Goal: Book appointment/travel/reservation

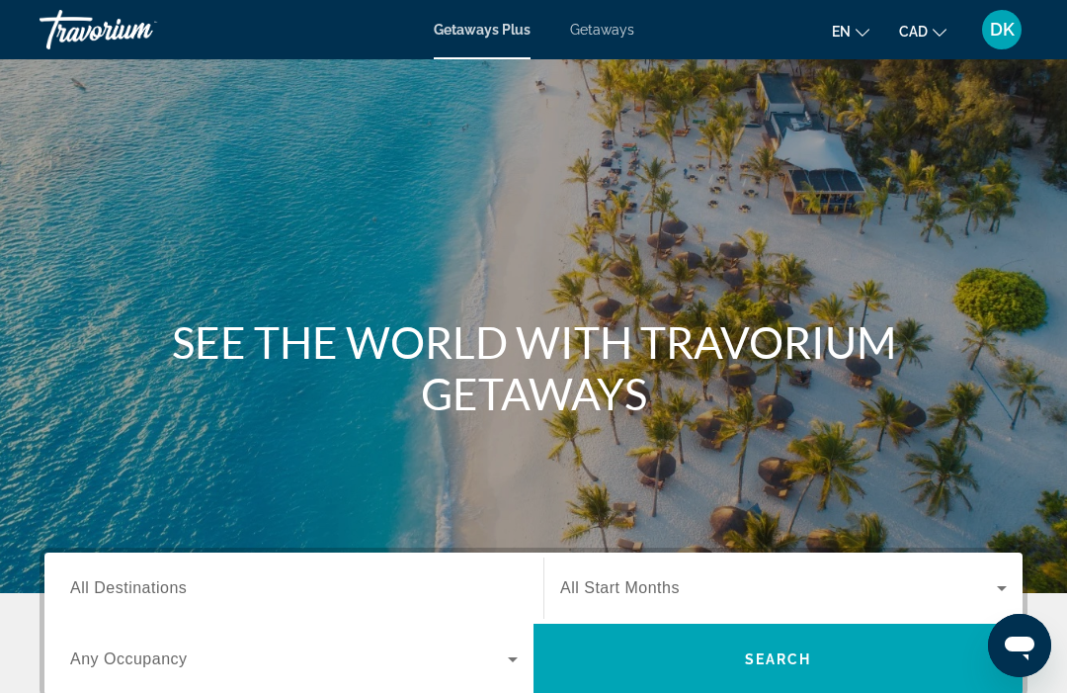
click at [612, 31] on span "Getaways" at bounding box center [602, 30] width 64 height 16
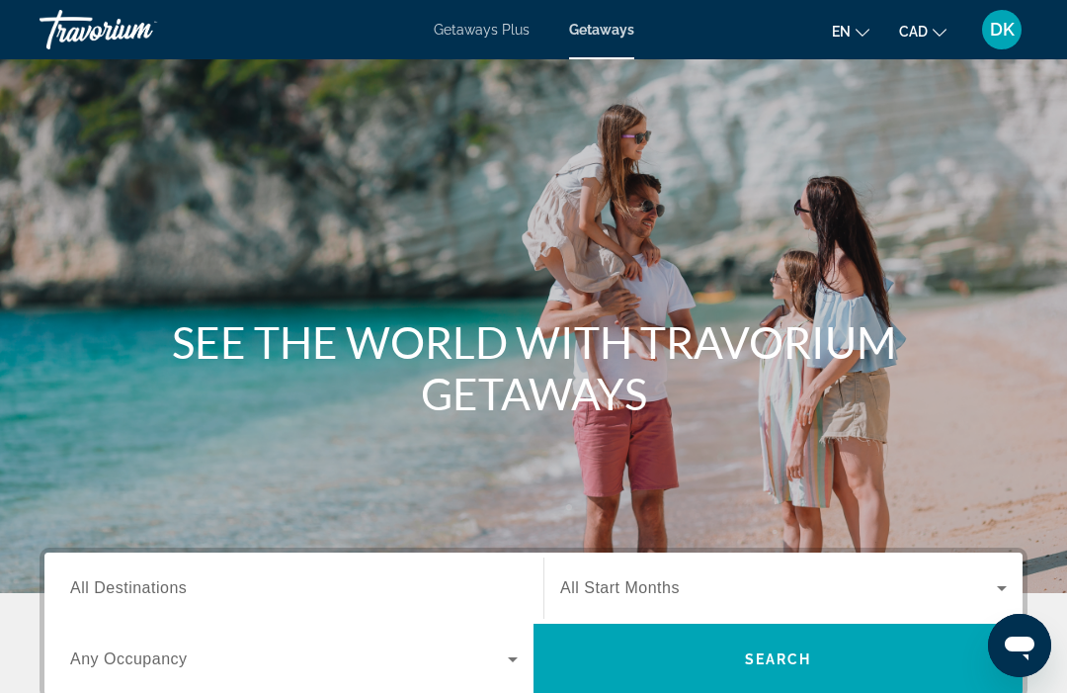
click at [192, 582] on input "Destination All Destinations" at bounding box center [294, 589] width 448 height 24
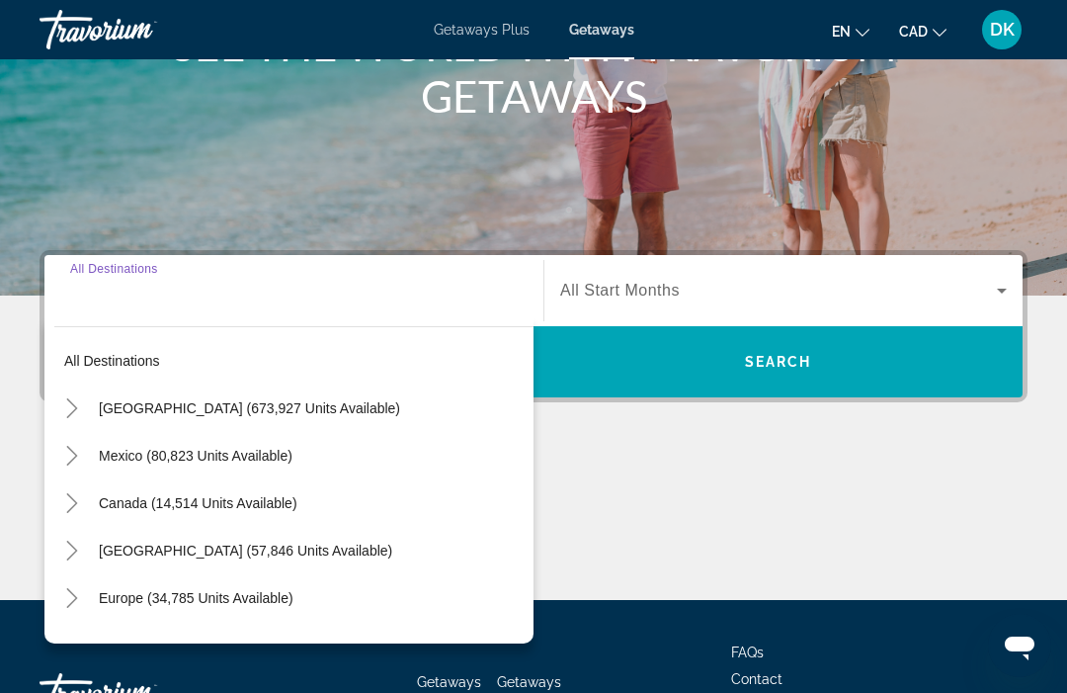
scroll to position [447, 0]
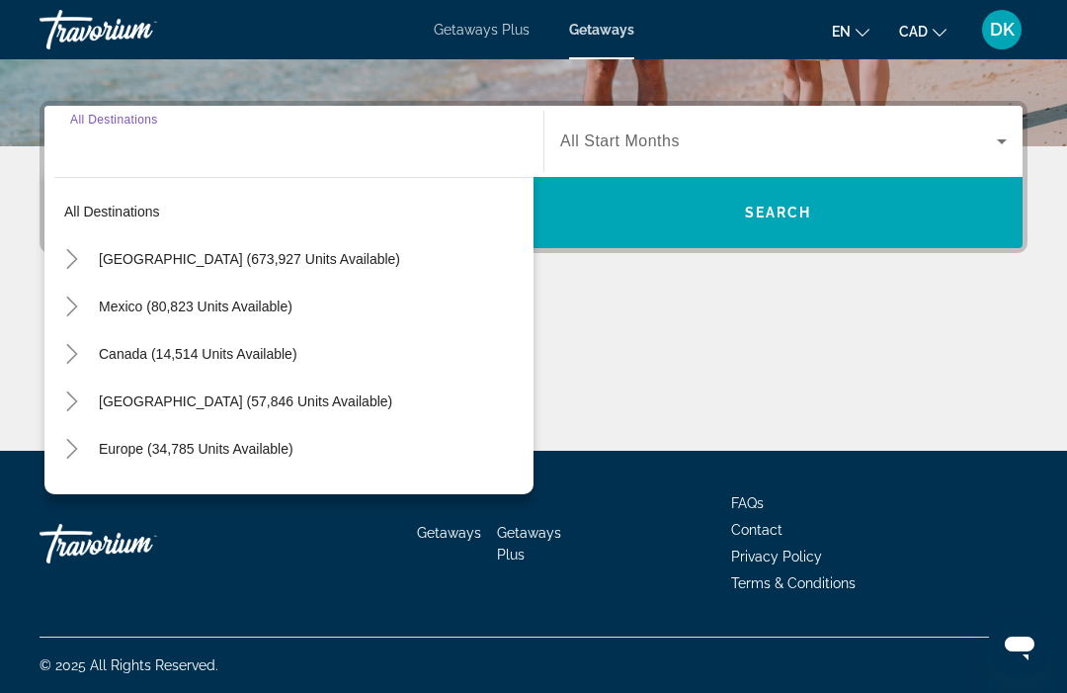
click at [72, 452] on icon "Toggle Europe (34,785 units available)" at bounding box center [72, 449] width 20 height 20
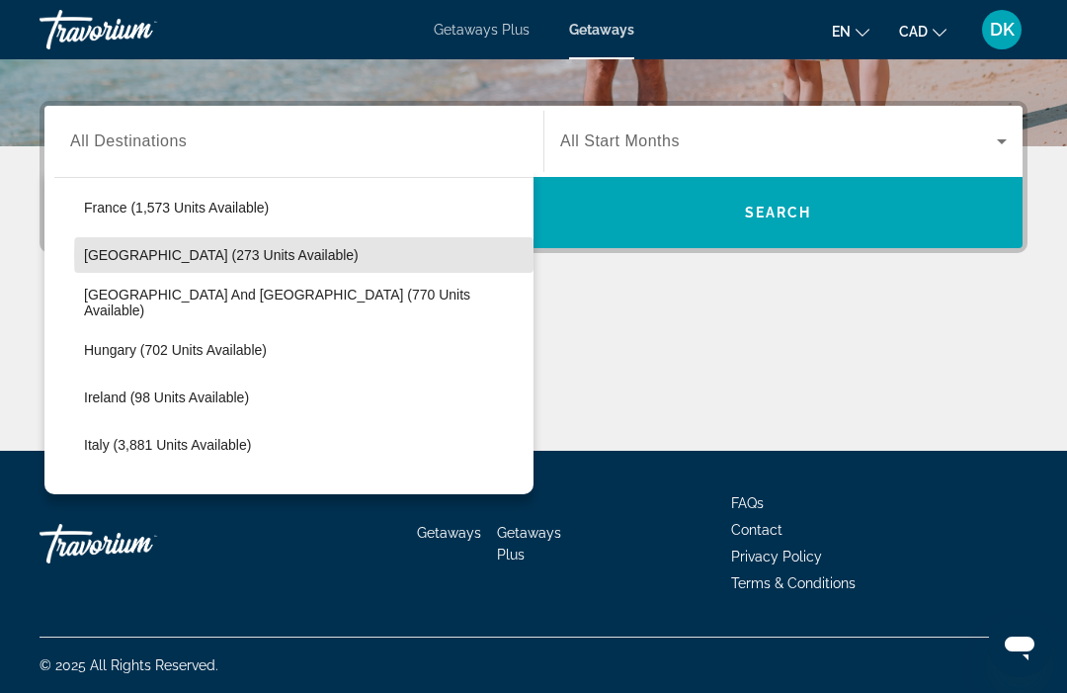
scroll to position [582, 0]
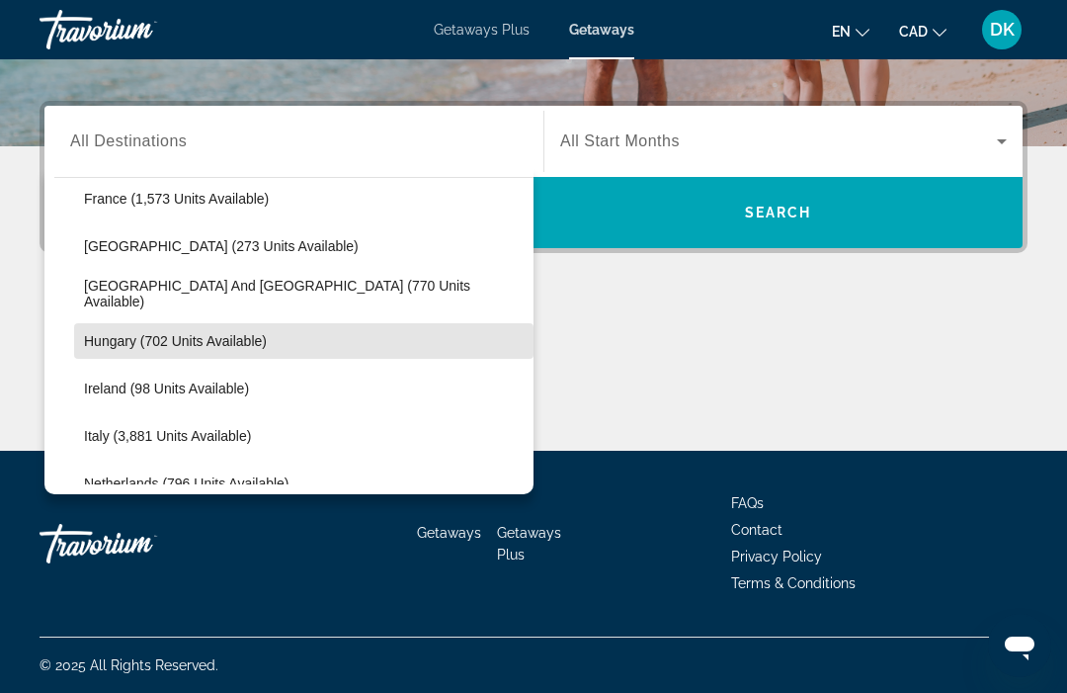
click at [250, 347] on span "Hungary (702 units available)" at bounding box center [175, 341] width 183 height 16
type input "**********"
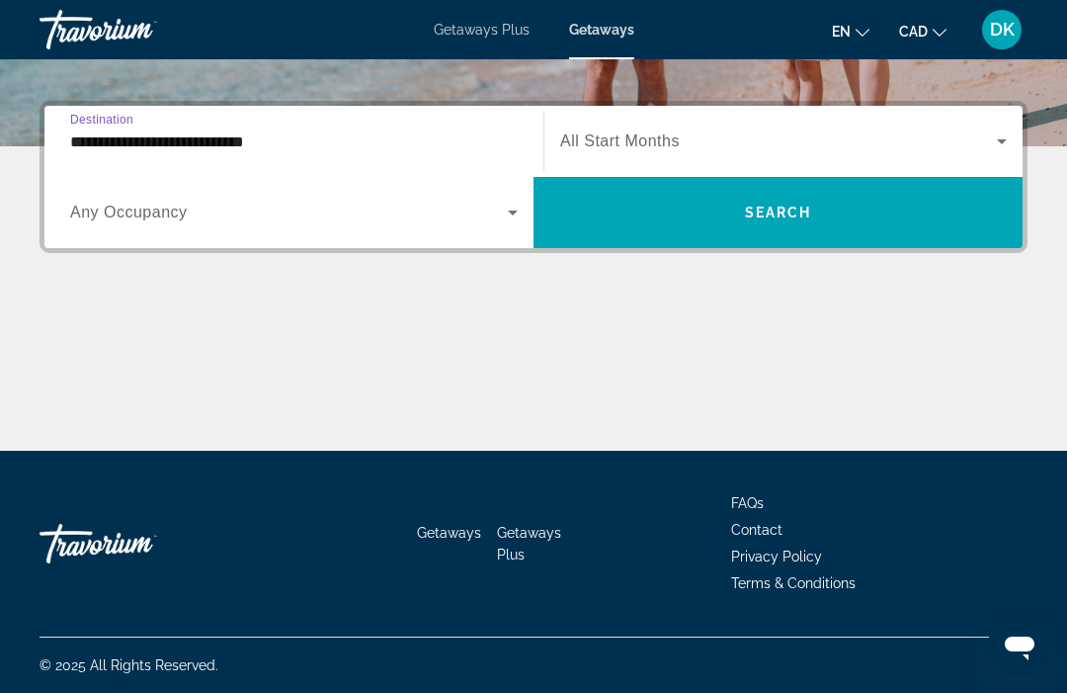
click at [522, 206] on icon "Search widget" at bounding box center [513, 213] width 24 height 24
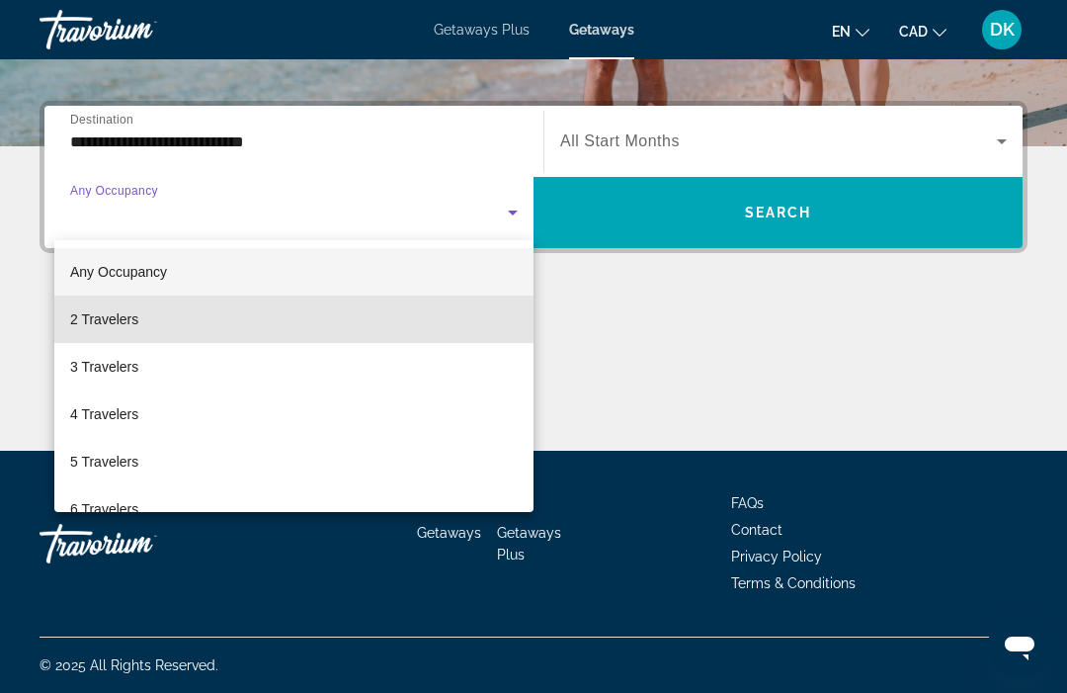
click at [136, 321] on span "2 Travelers" at bounding box center [104, 319] width 68 height 24
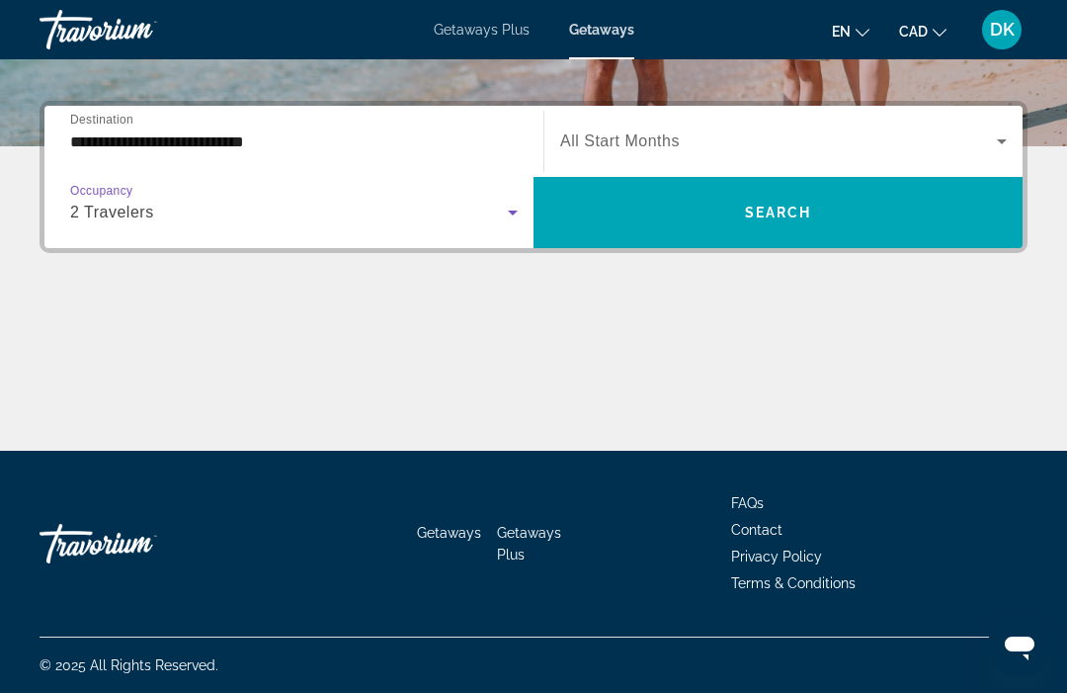
click at [1005, 134] on icon "Search widget" at bounding box center [1002, 141] width 24 height 24
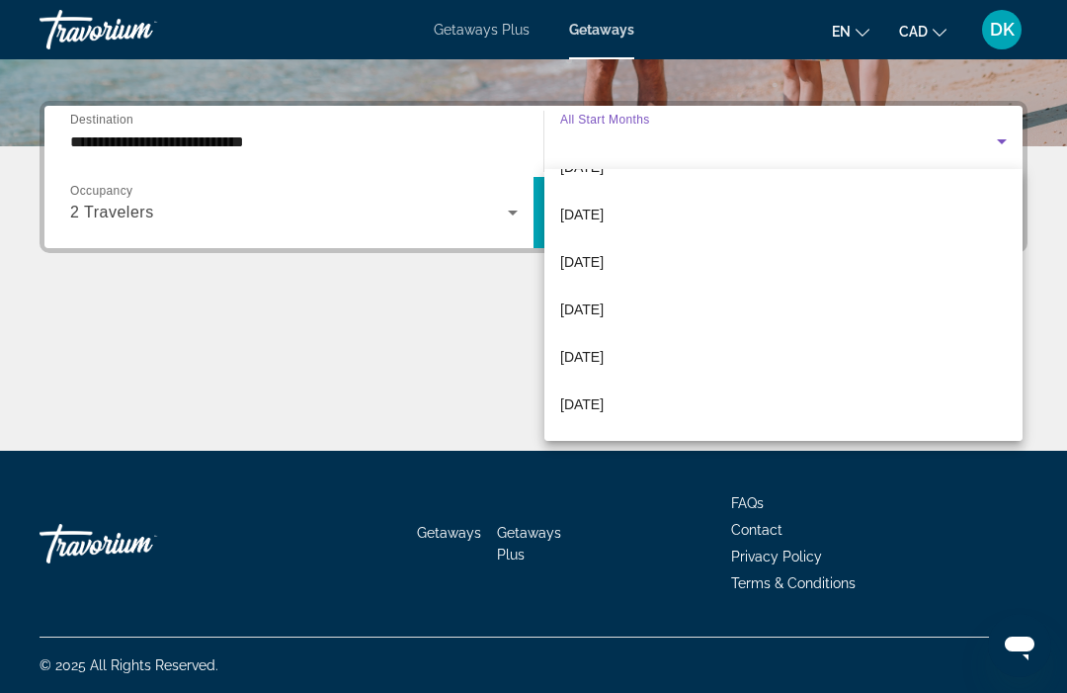
scroll to position [321, 0]
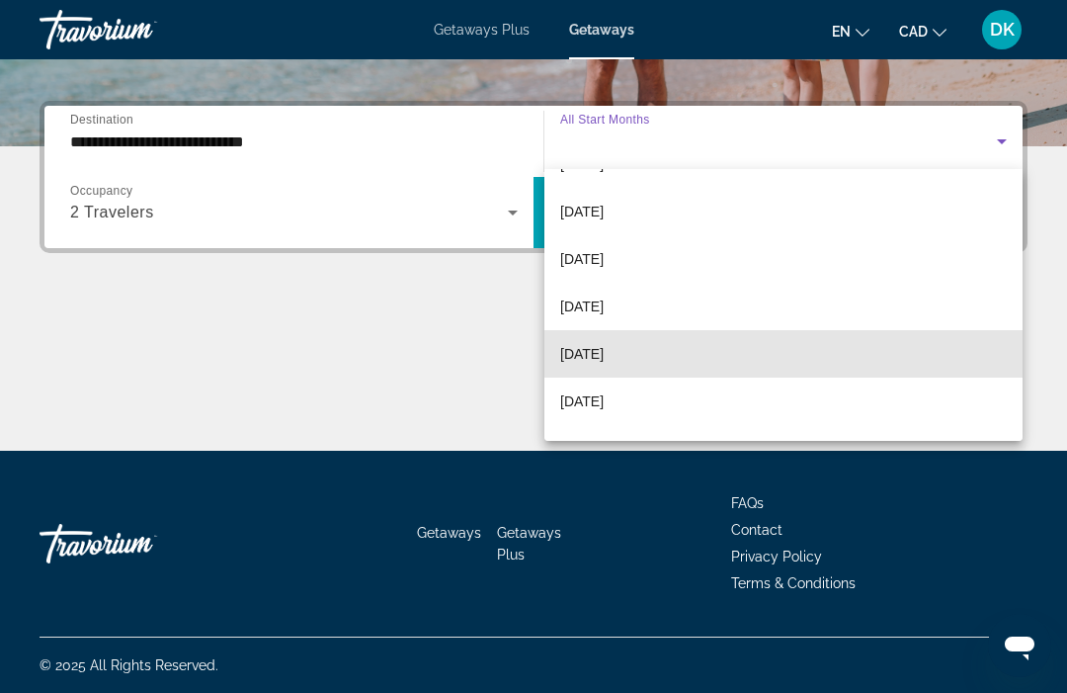
click at [613, 341] on mat-option "[DATE]" at bounding box center [784, 353] width 478 height 47
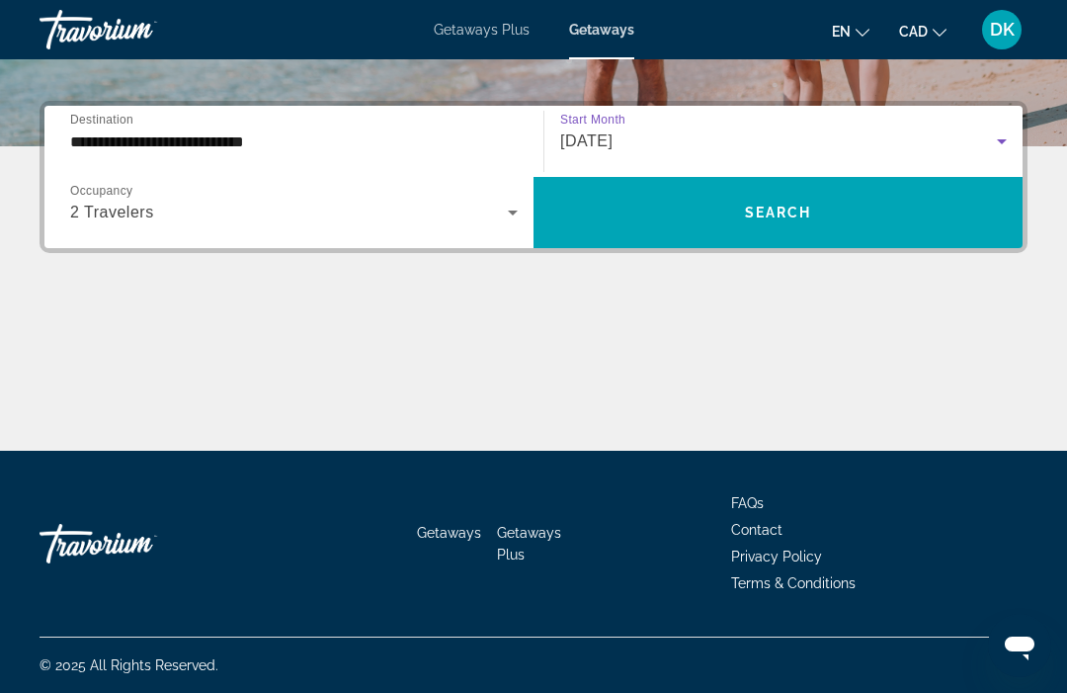
click at [820, 216] on span "Search widget" at bounding box center [778, 212] width 489 height 47
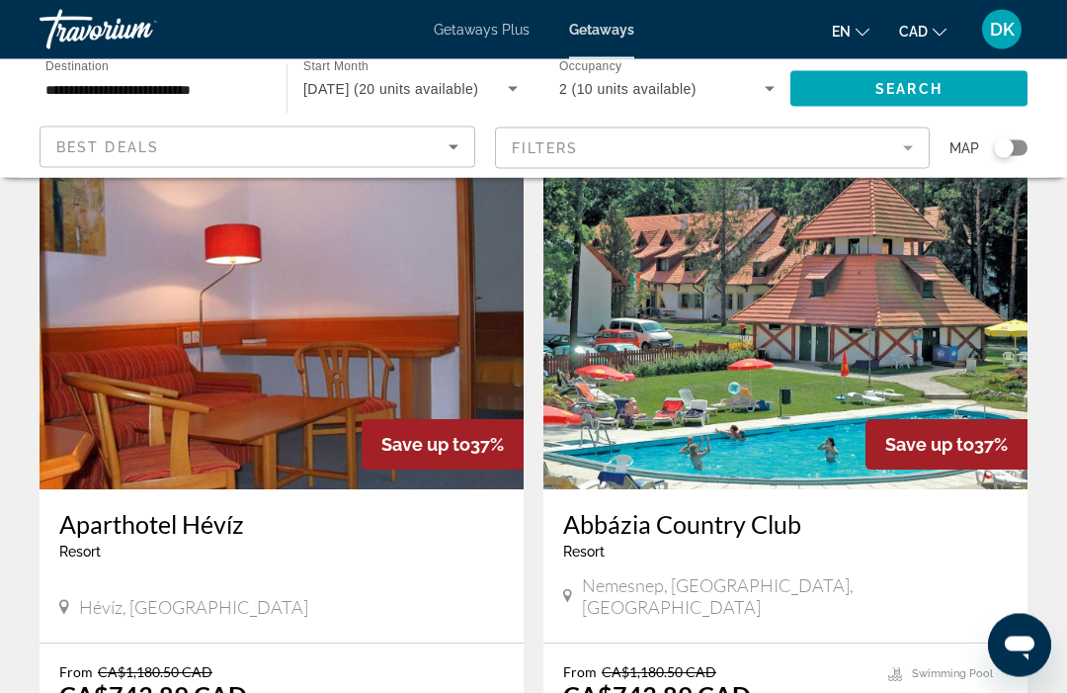
scroll to position [83, 0]
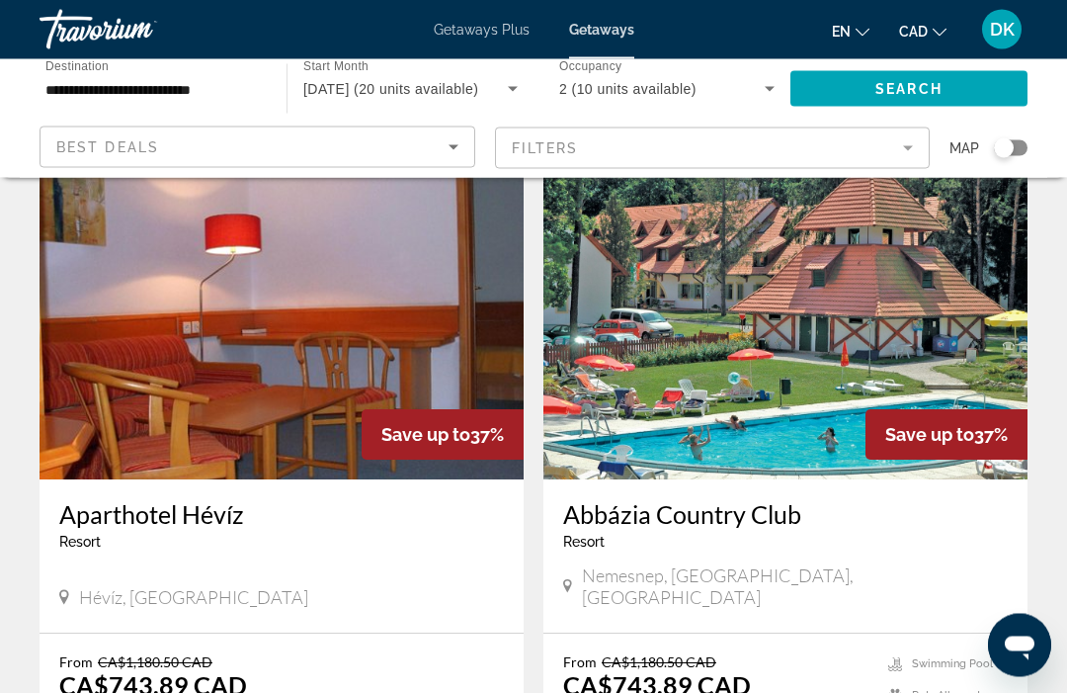
click at [377, 337] on img "Main content" at bounding box center [282, 322] width 484 height 316
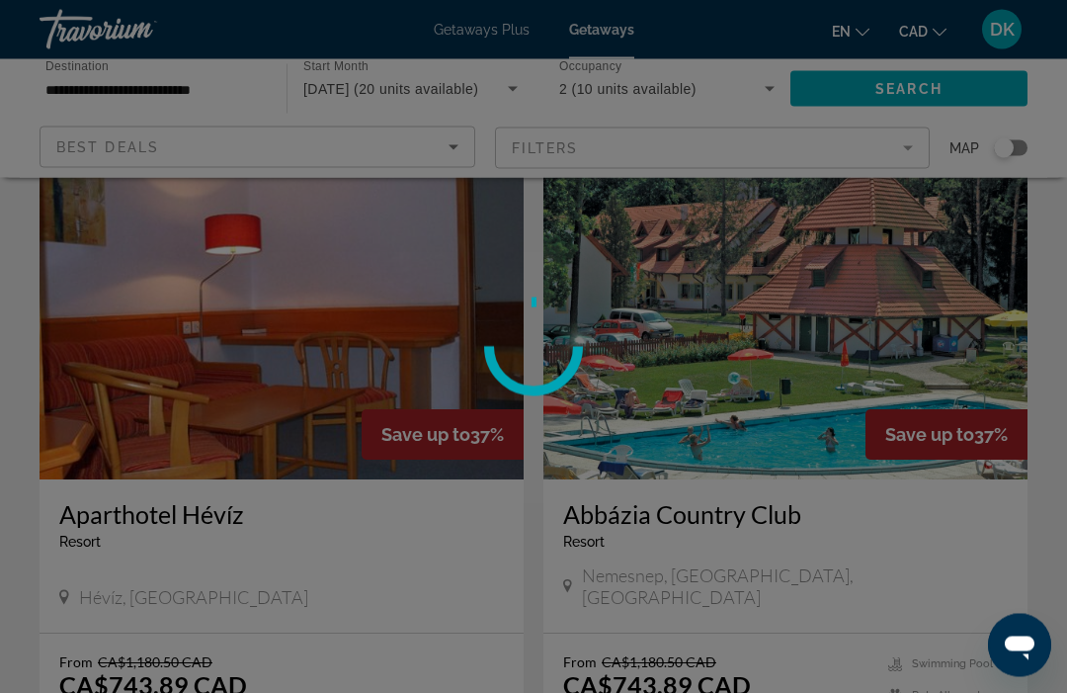
scroll to position [84, 0]
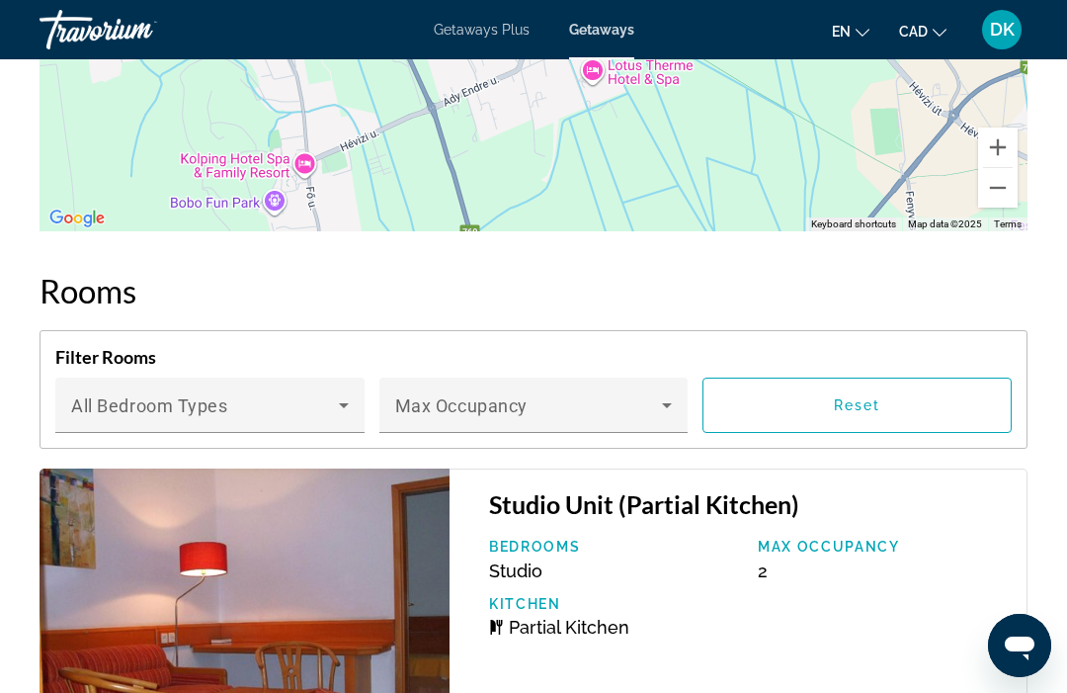
scroll to position [3395, 0]
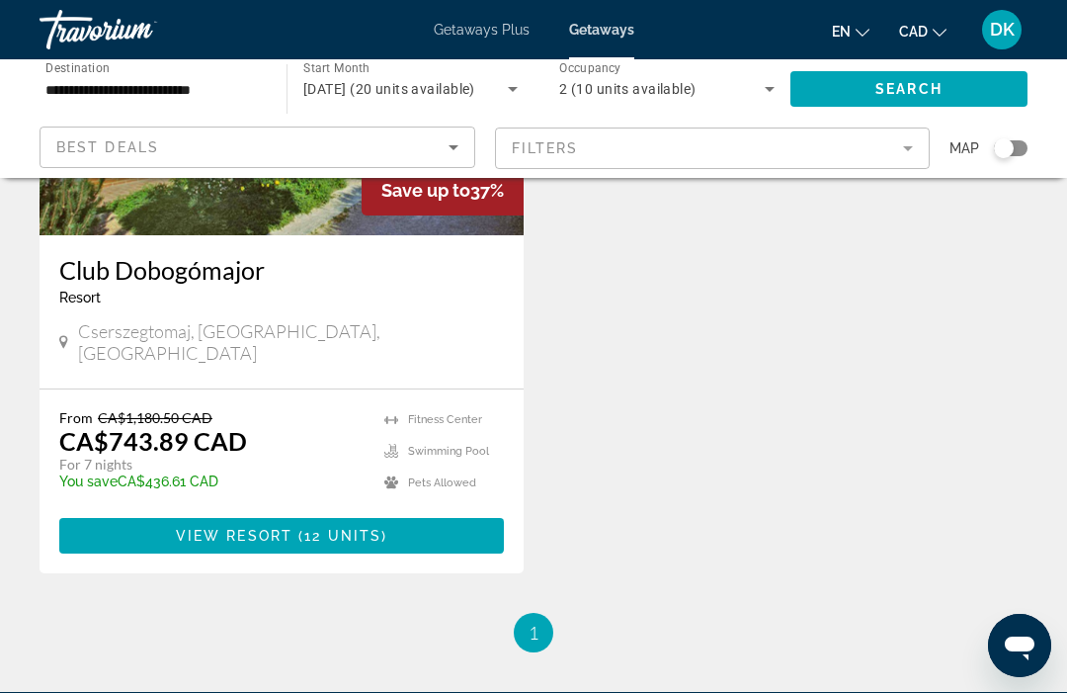
scroll to position [1055, 0]
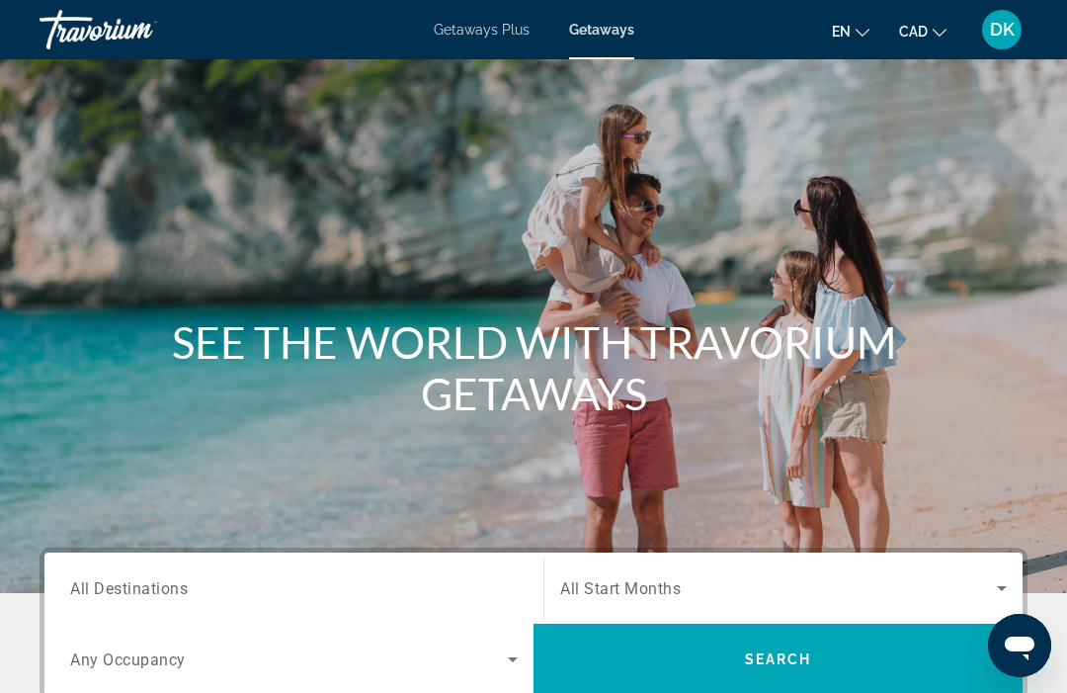
click at [1065, 251] on div "Main content" at bounding box center [533, 296] width 1067 height 593
click at [146, 582] on span "All Destinations" at bounding box center [129, 587] width 118 height 19
click at [146, 582] on input "Destination All Destinations" at bounding box center [294, 589] width 448 height 24
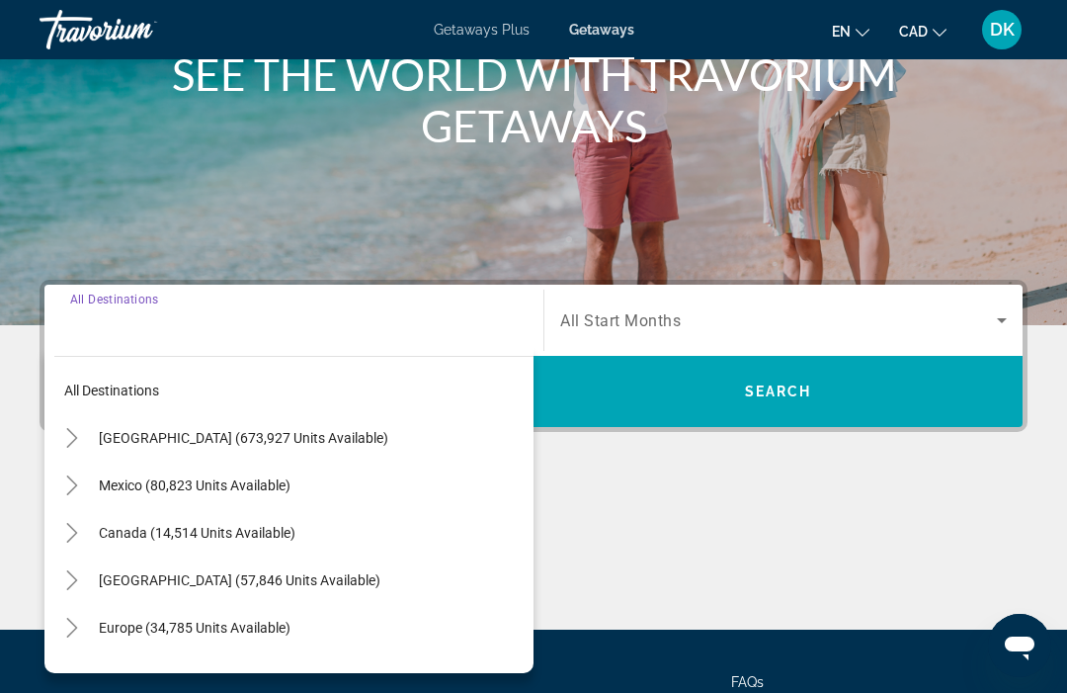
scroll to position [447, 0]
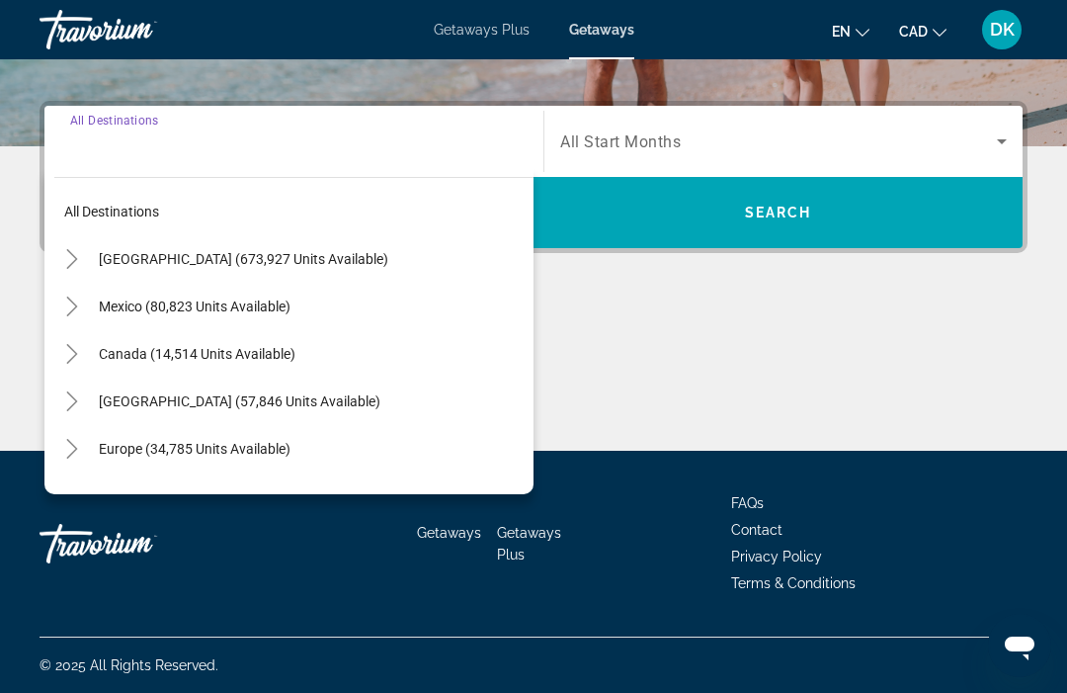
click at [93, 458] on span "Search widget" at bounding box center [311, 448] width 445 height 47
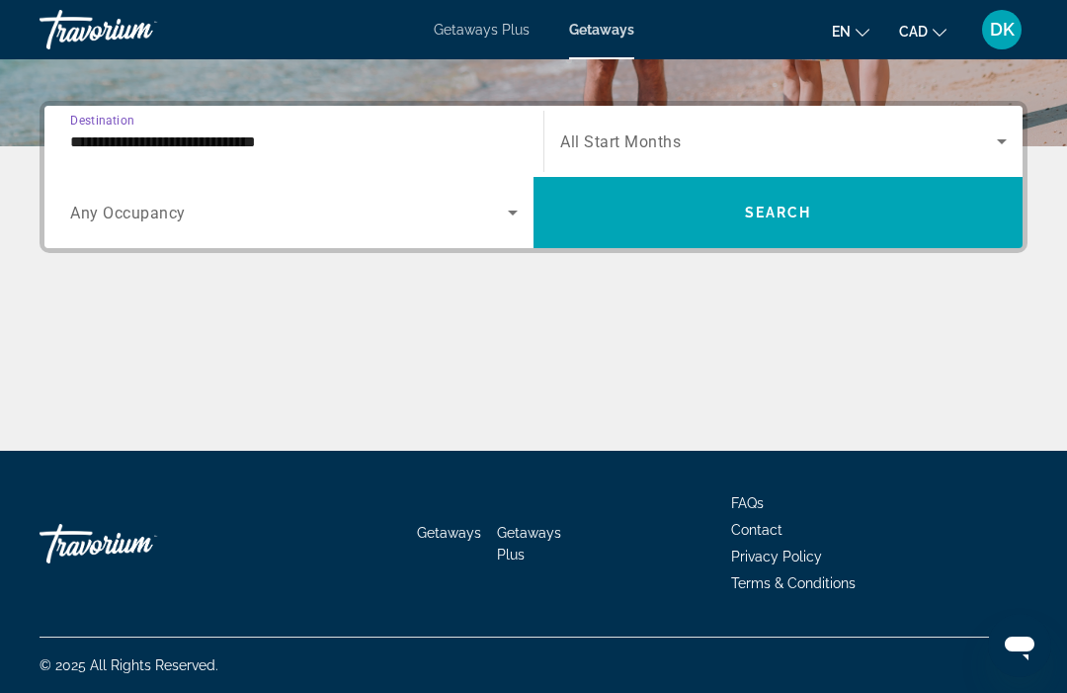
click at [274, 151] on input "**********" at bounding box center [294, 142] width 448 height 24
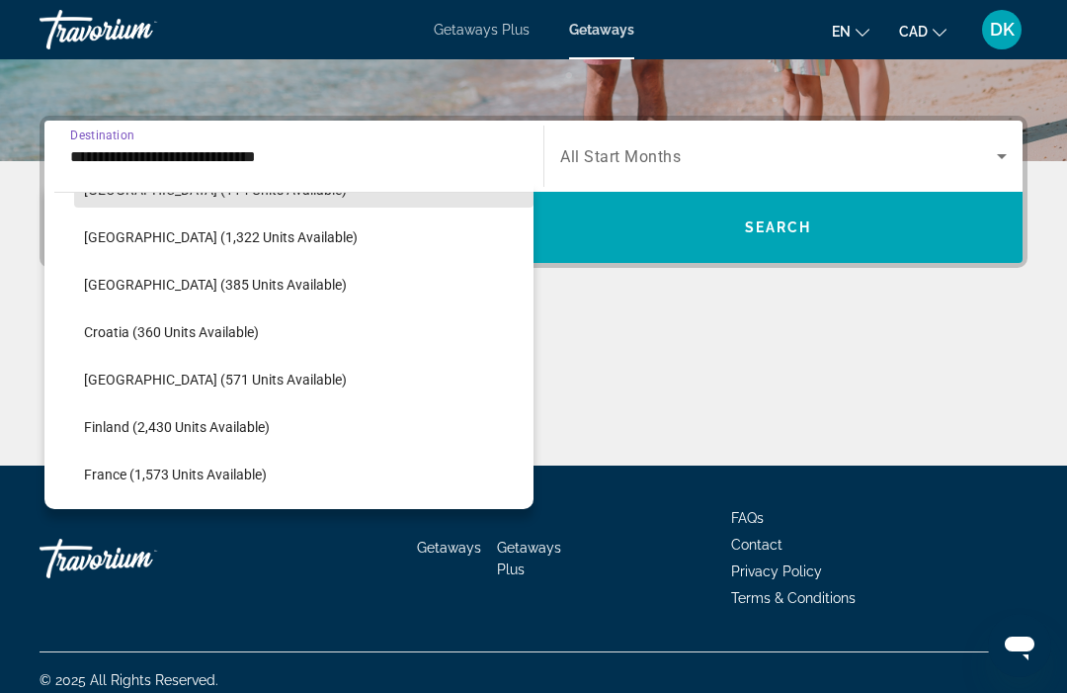
scroll to position [323, 0]
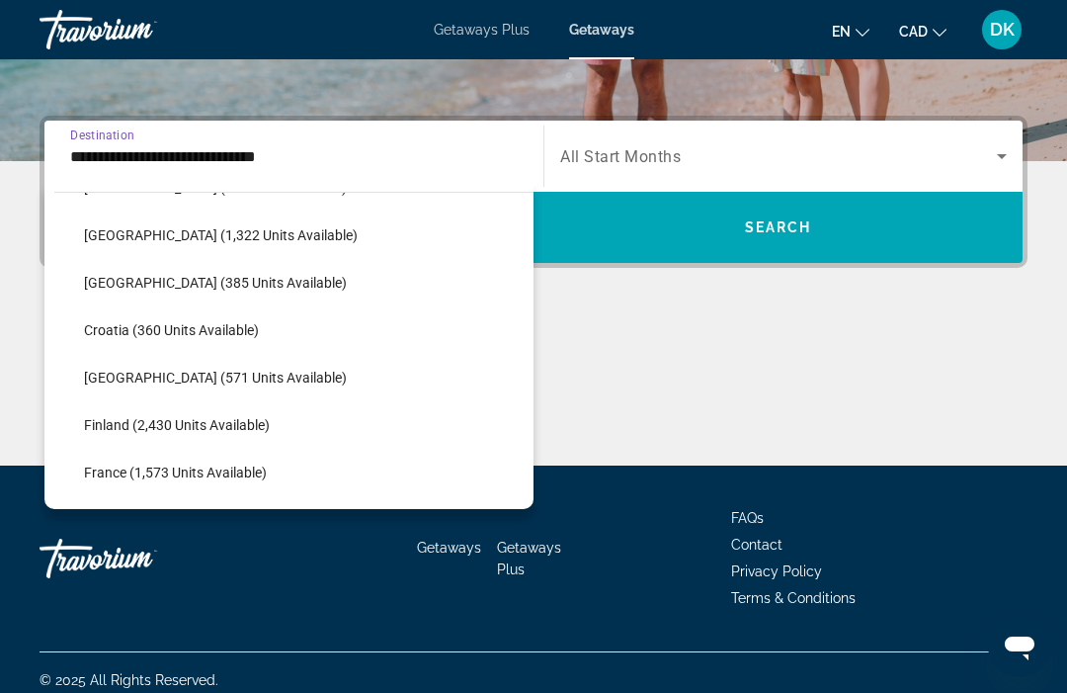
click at [247, 327] on span "Croatia (360 units available)" at bounding box center [171, 330] width 175 height 16
type input "**********"
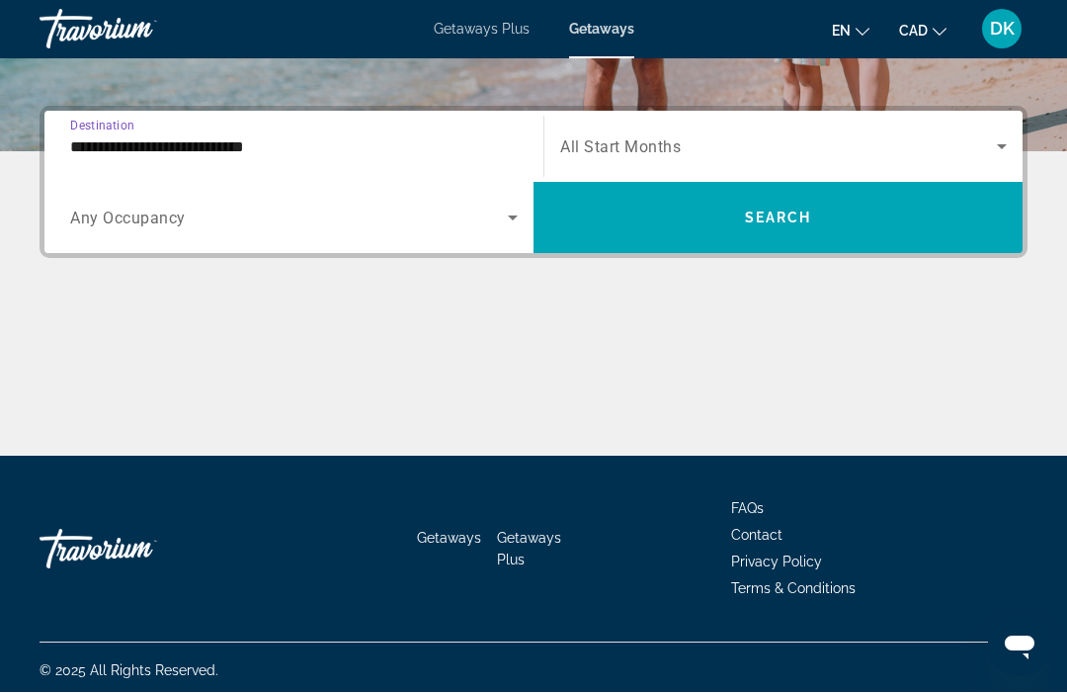
scroll to position [447, 0]
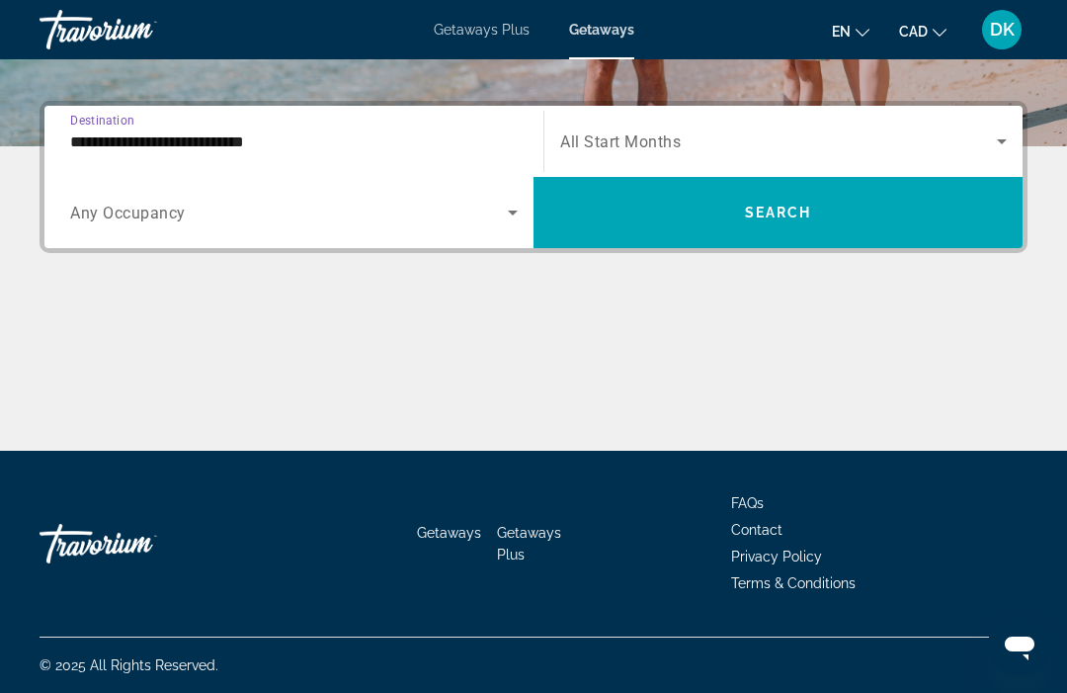
click at [515, 222] on icon "Search widget" at bounding box center [513, 213] width 24 height 24
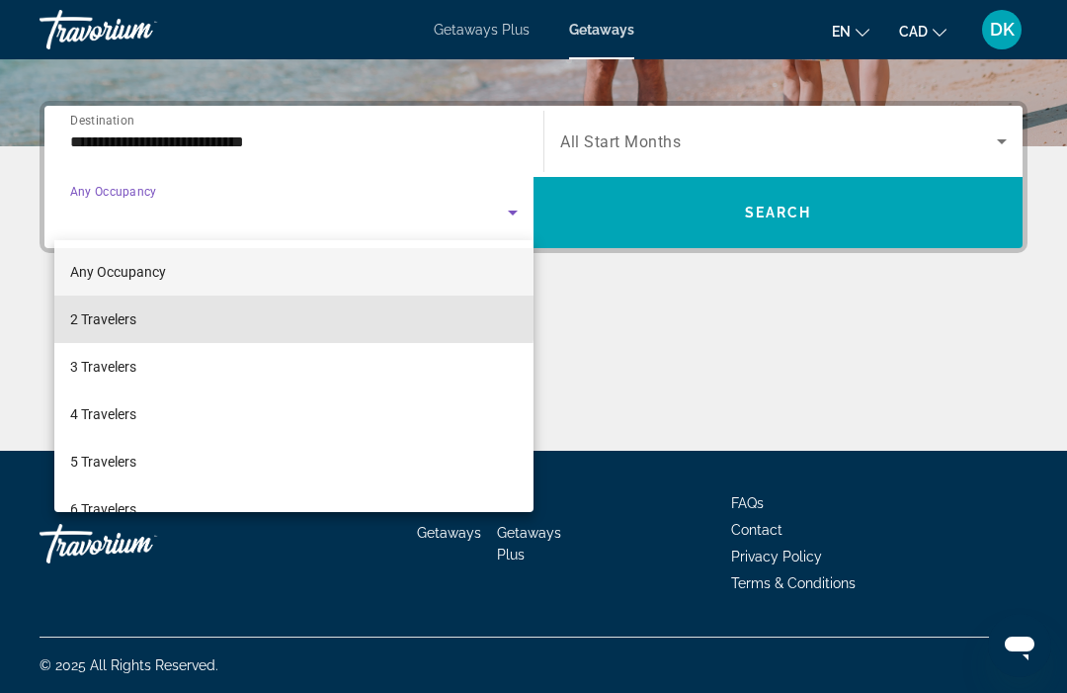
click at [136, 312] on span "2 Travelers" at bounding box center [103, 319] width 66 height 24
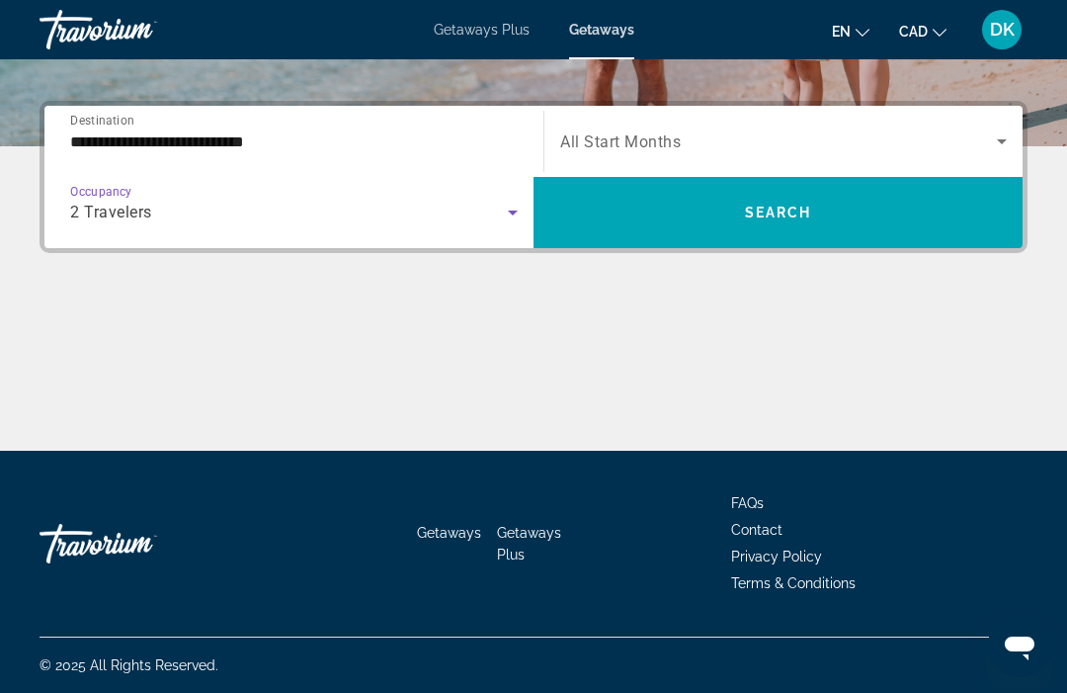
click at [995, 150] on icon "Search widget" at bounding box center [1002, 141] width 24 height 24
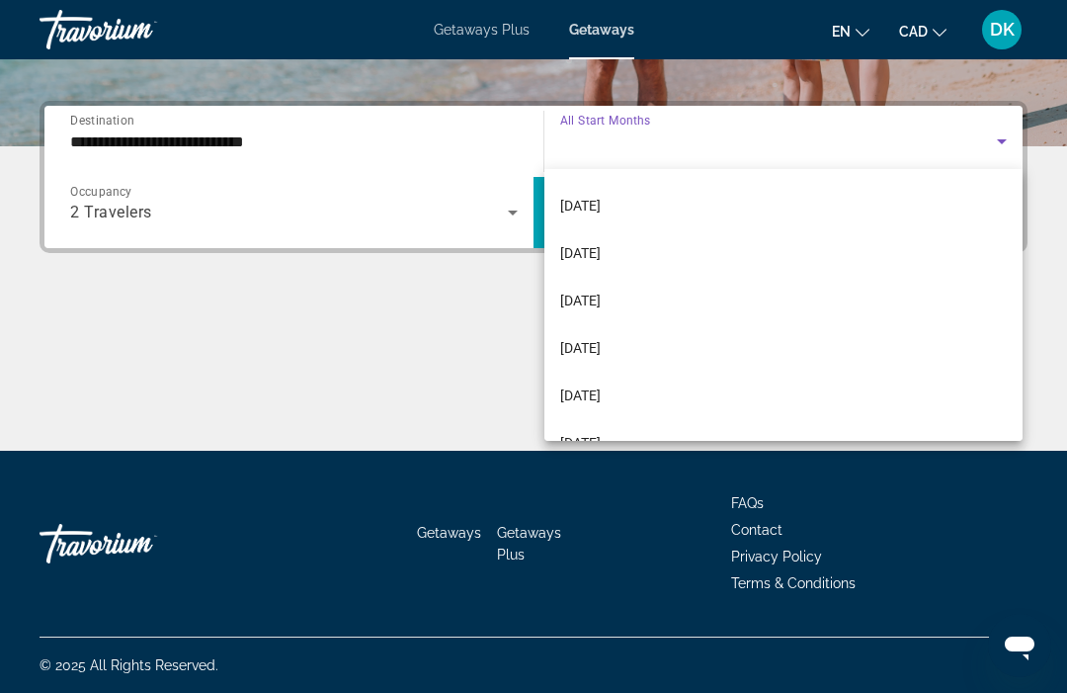
scroll to position [283, 0]
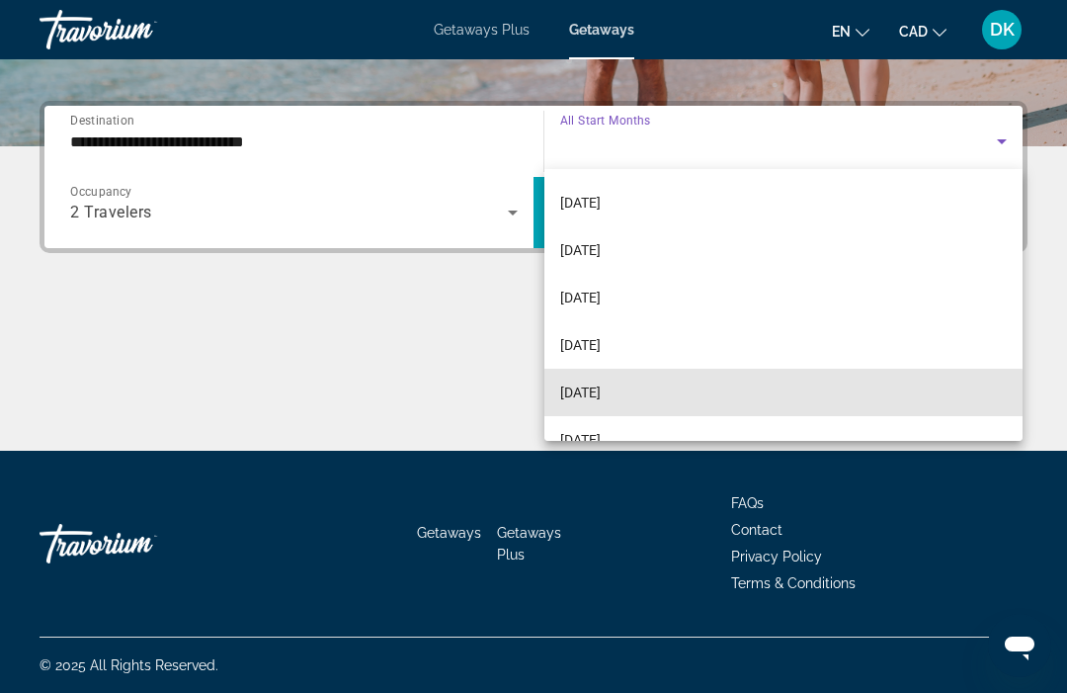
click at [601, 398] on span "[DATE]" at bounding box center [580, 393] width 41 height 24
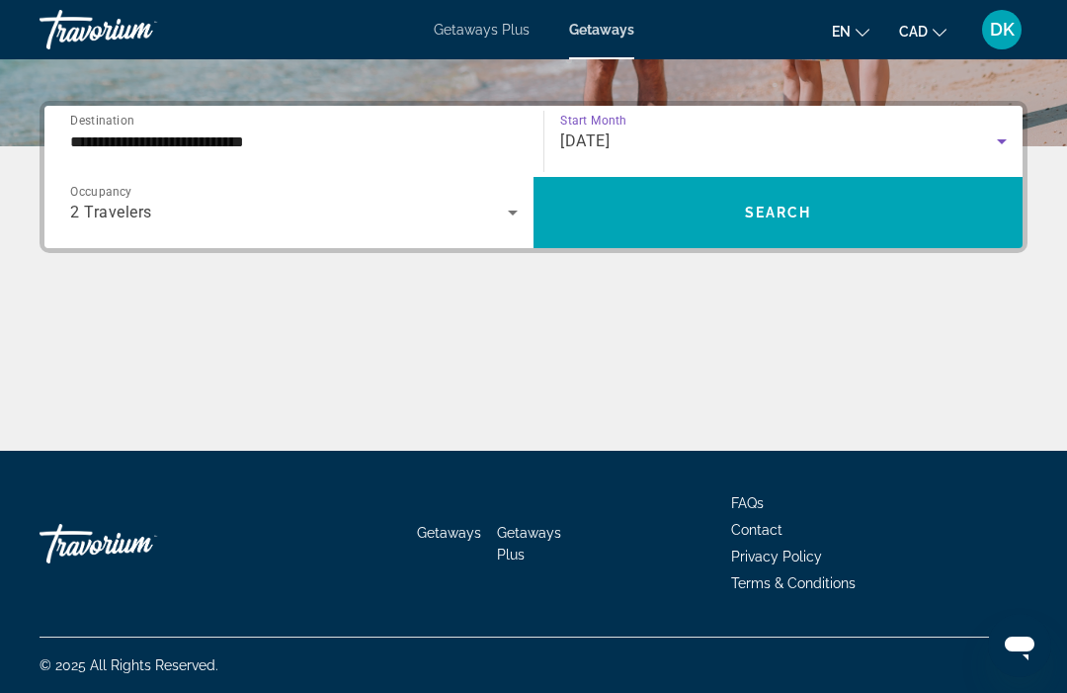
click at [827, 218] on span "Search widget" at bounding box center [778, 212] width 489 height 47
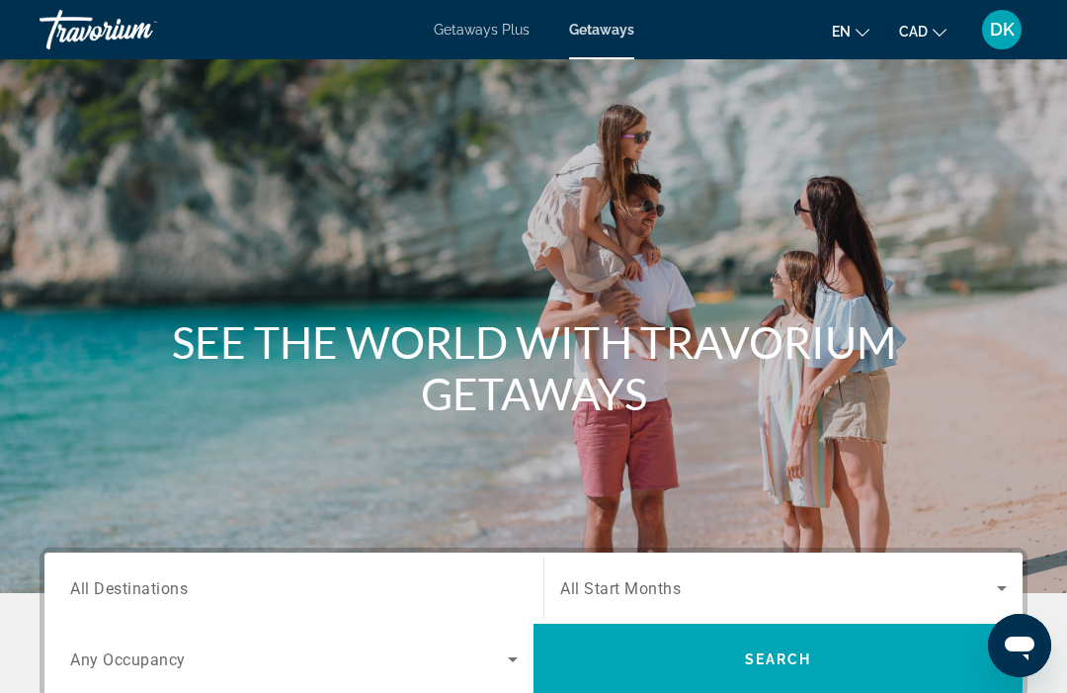
click at [160, 584] on span "All Destinations" at bounding box center [129, 587] width 118 height 19
click at [160, 584] on input "Destination All Destinations" at bounding box center [294, 589] width 448 height 24
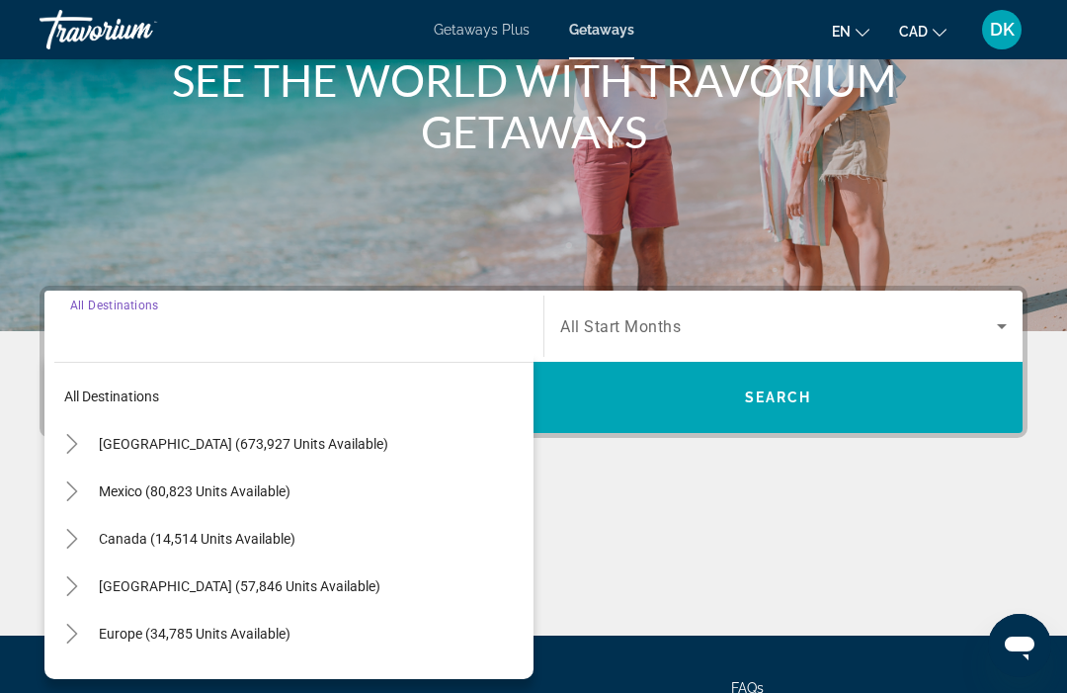
scroll to position [447, 0]
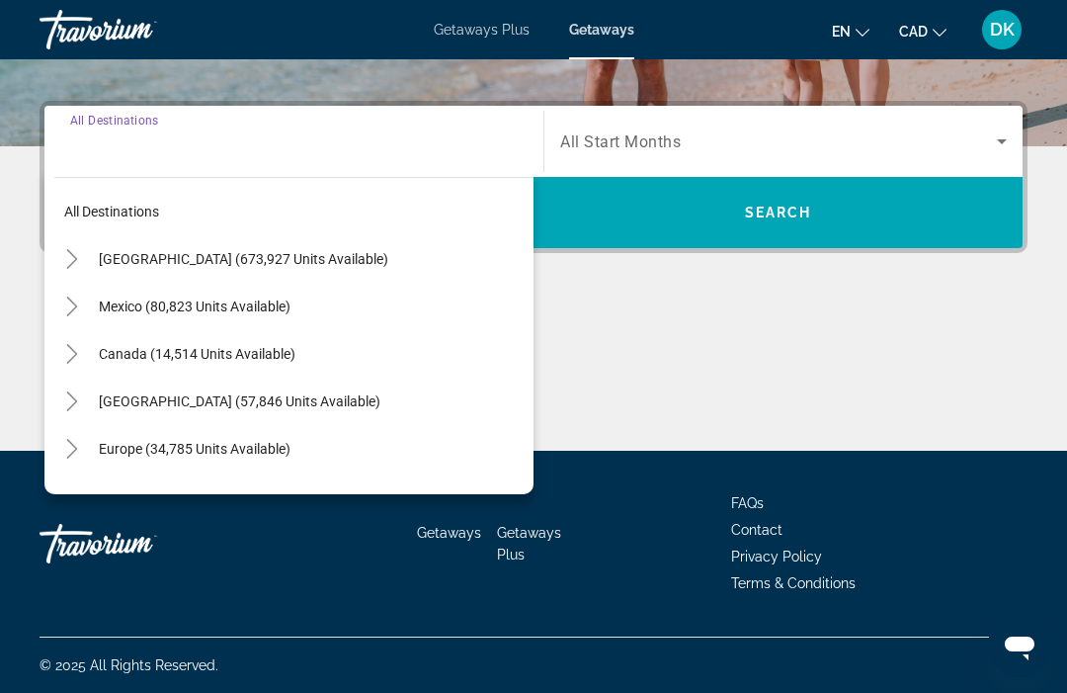
click at [91, 468] on span "Search widget" at bounding box center [311, 448] width 445 height 47
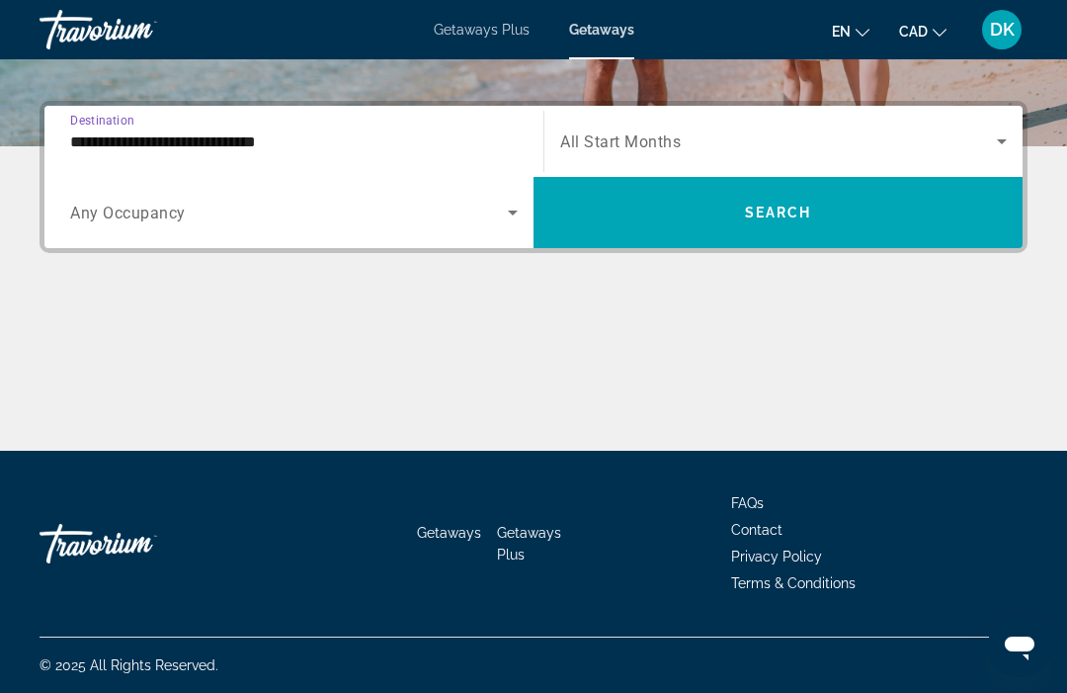
click at [209, 146] on input "**********" at bounding box center [294, 142] width 448 height 24
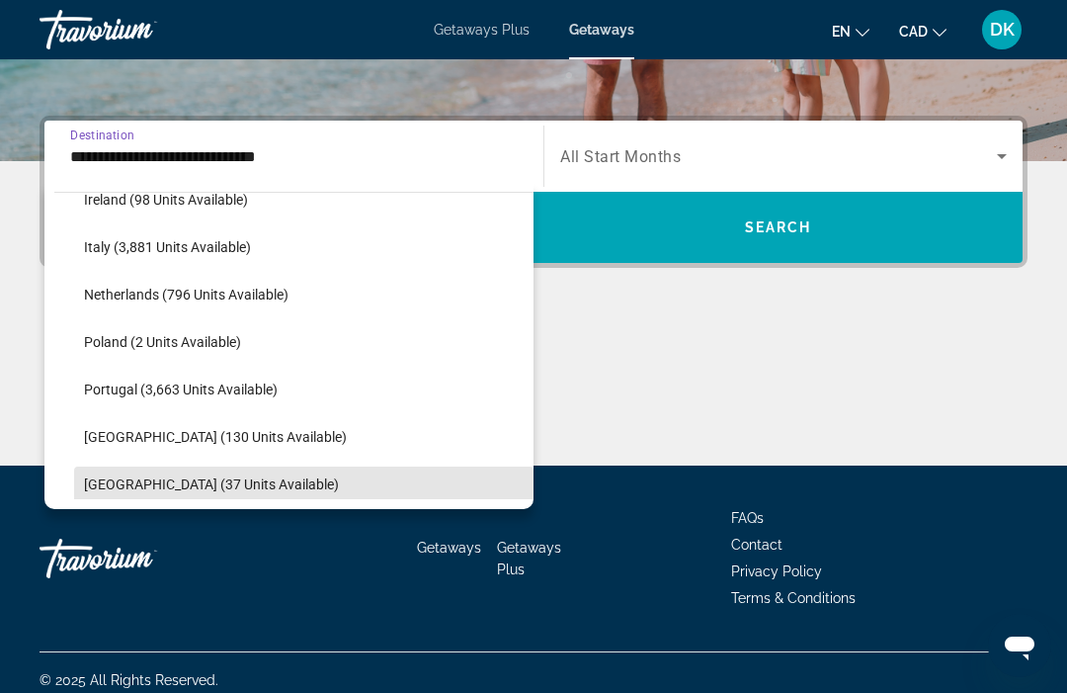
scroll to position [783, 0]
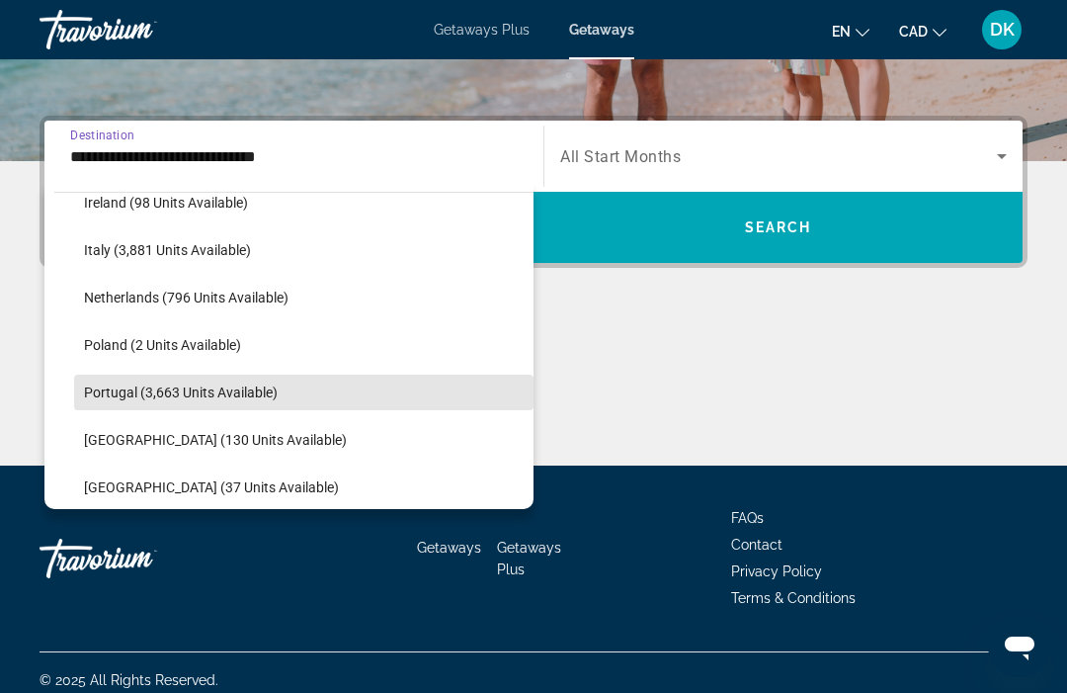
click at [235, 389] on span "Portugal (3,663 units available)" at bounding box center [181, 392] width 194 height 16
type input "**********"
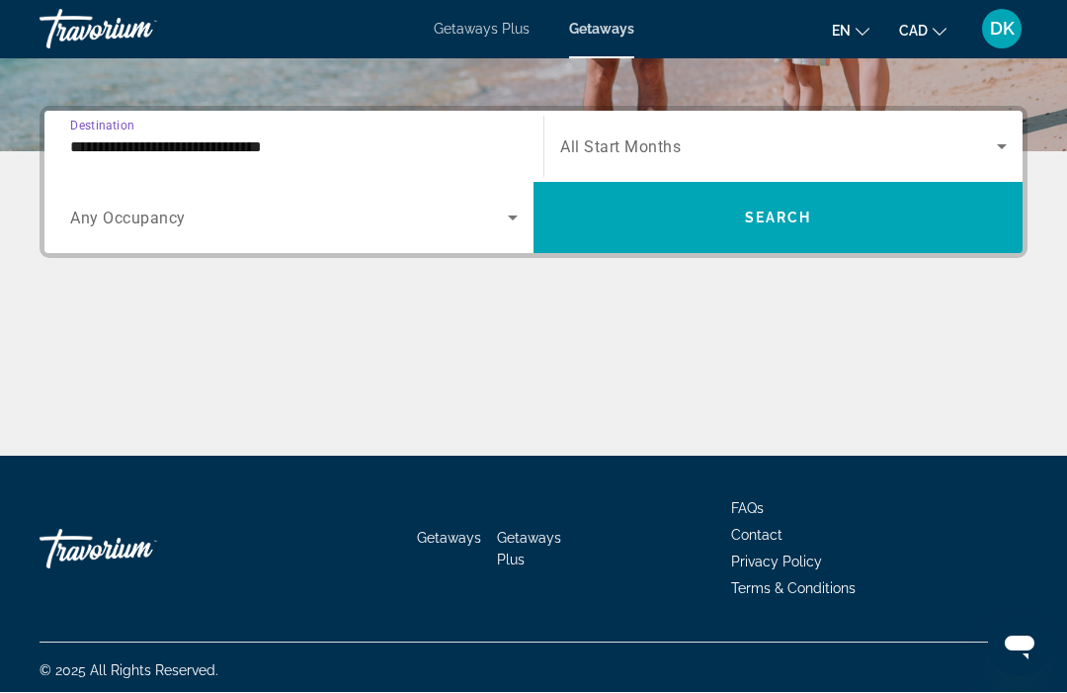
scroll to position [447, 0]
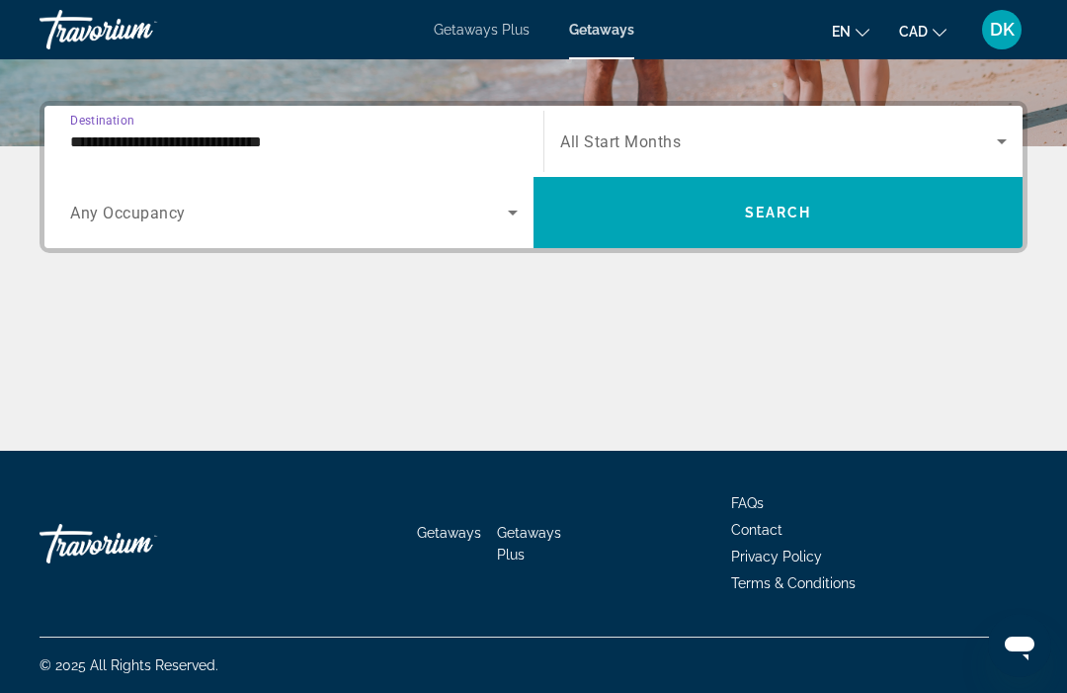
click at [522, 216] on icon "Search widget" at bounding box center [513, 213] width 24 height 24
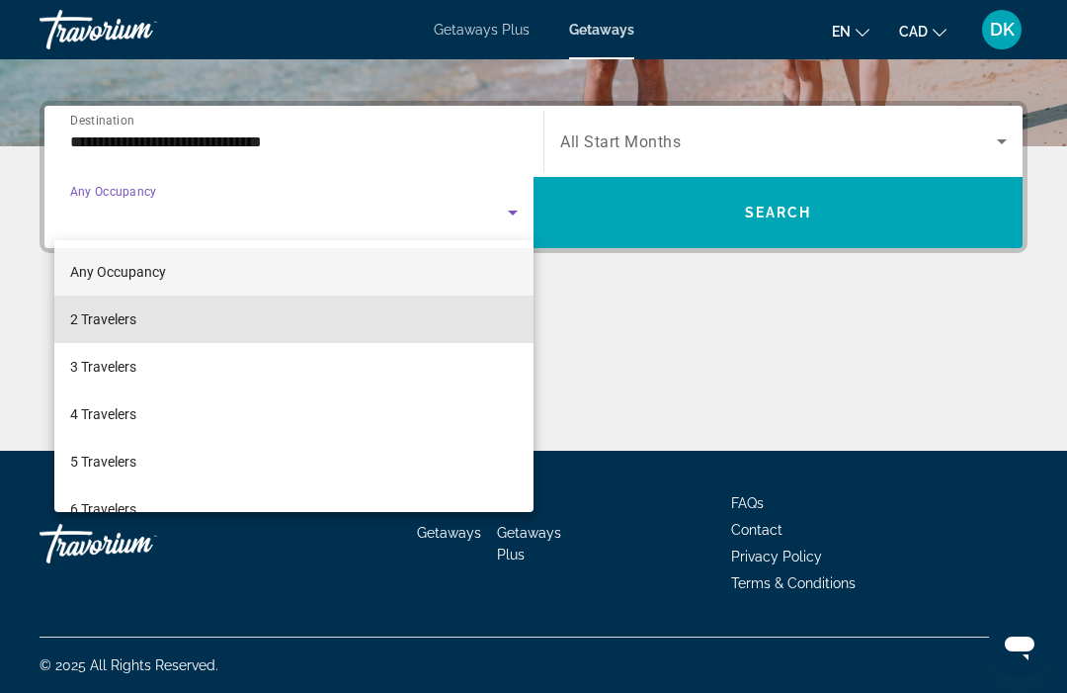
click at [126, 322] on span "2 Travelers" at bounding box center [103, 319] width 66 height 24
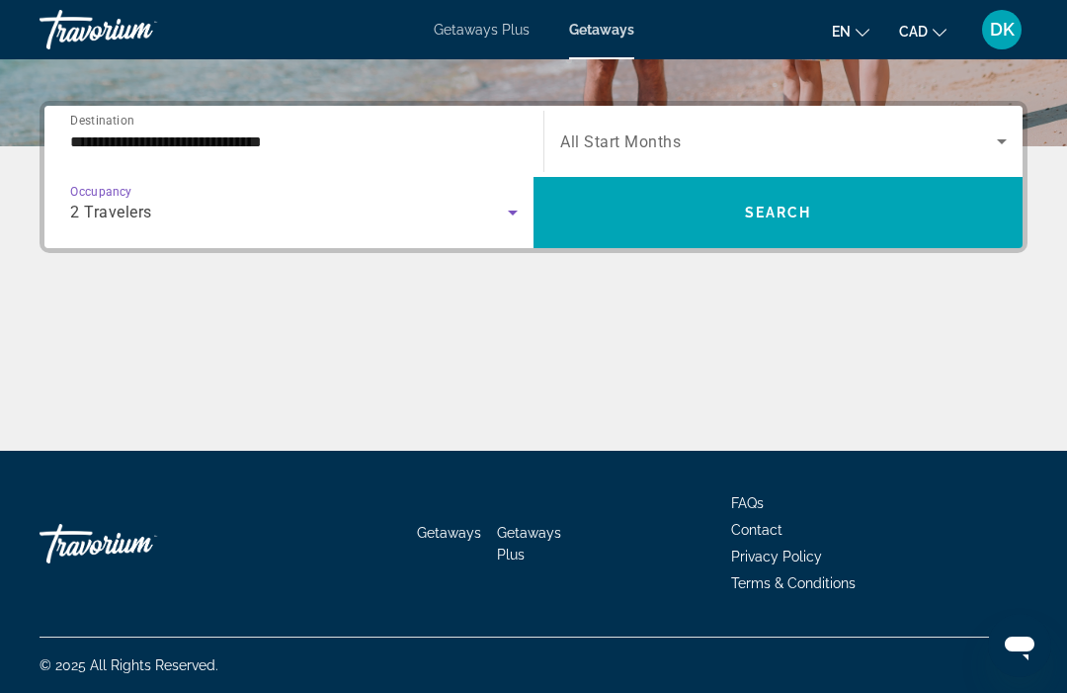
click at [1007, 140] on icon "Search widget" at bounding box center [1002, 141] width 24 height 24
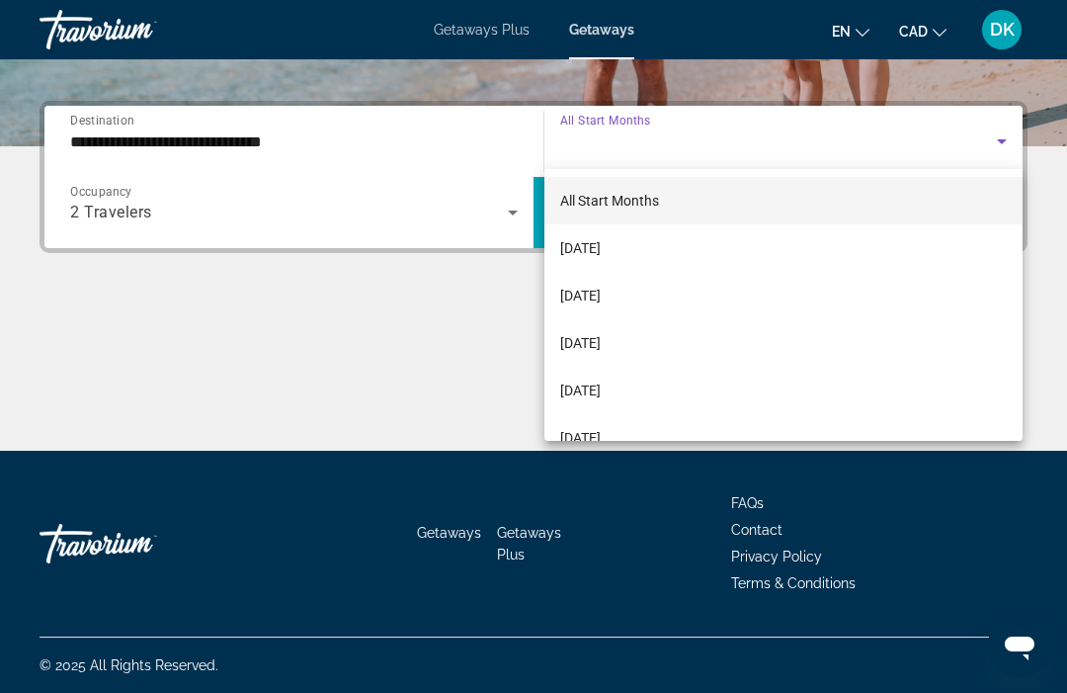
click at [506, 213] on div at bounding box center [533, 346] width 1067 height 693
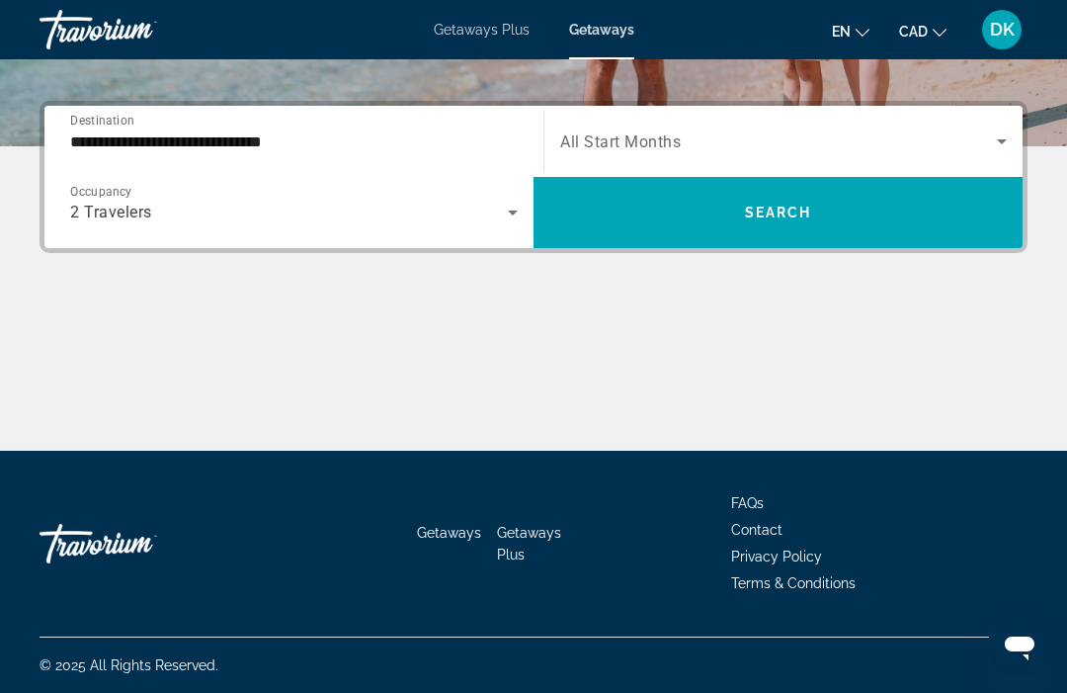
click at [524, 221] on icon "Search widget" at bounding box center [513, 213] width 24 height 24
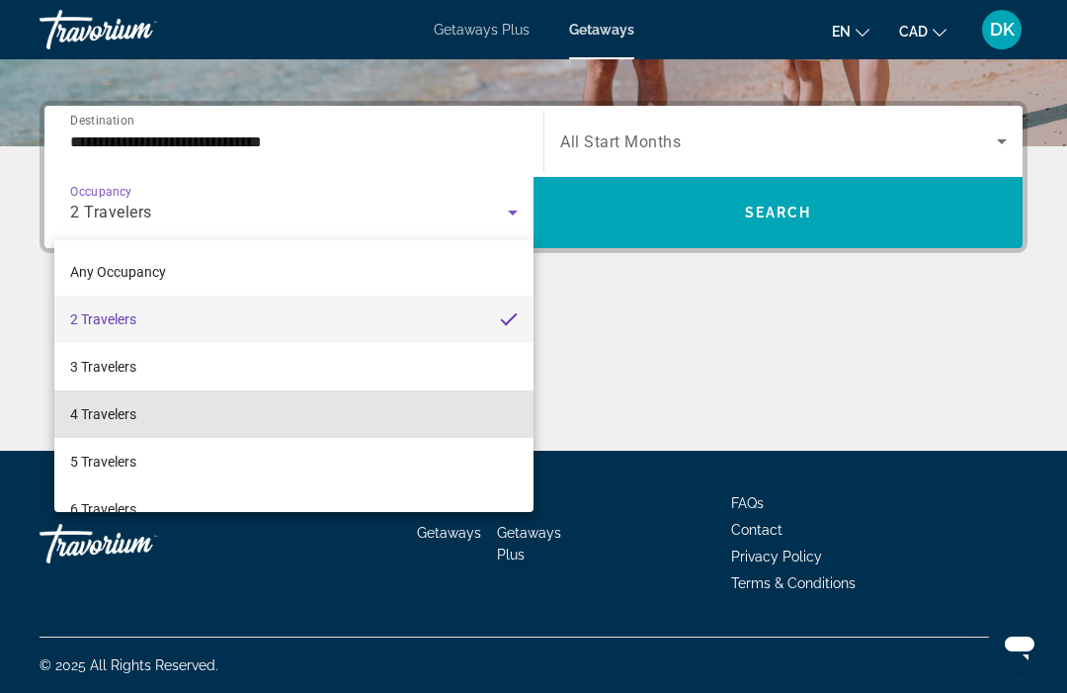
click at [124, 421] on span "4 Travelers" at bounding box center [103, 414] width 66 height 24
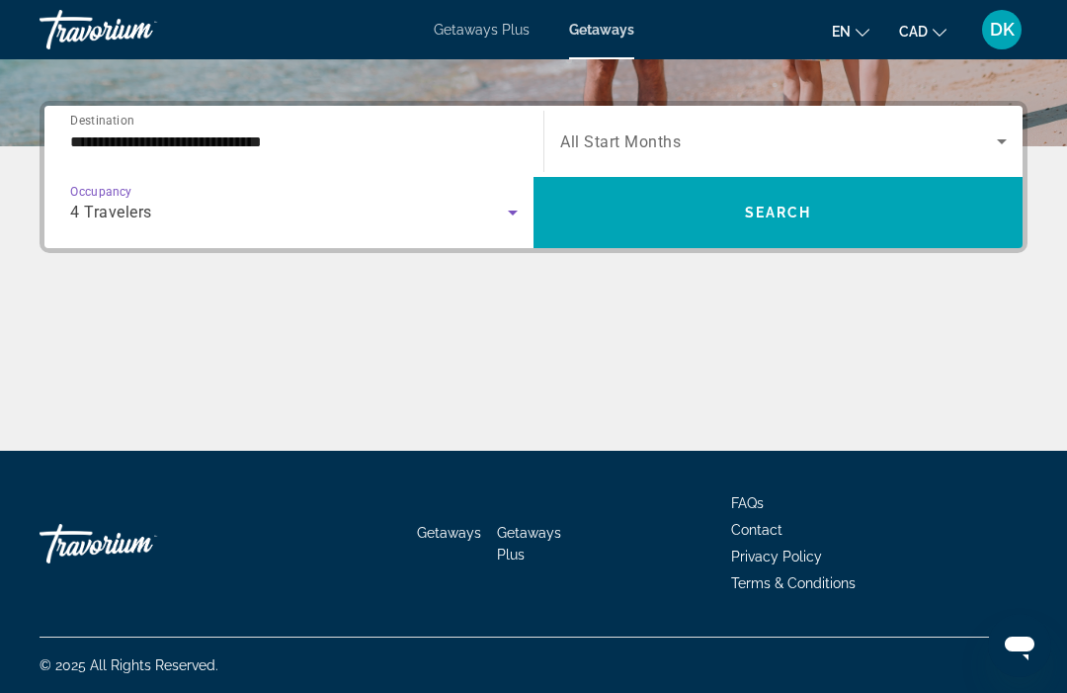
click at [1006, 141] on icon "Search widget" at bounding box center [1002, 141] width 24 height 24
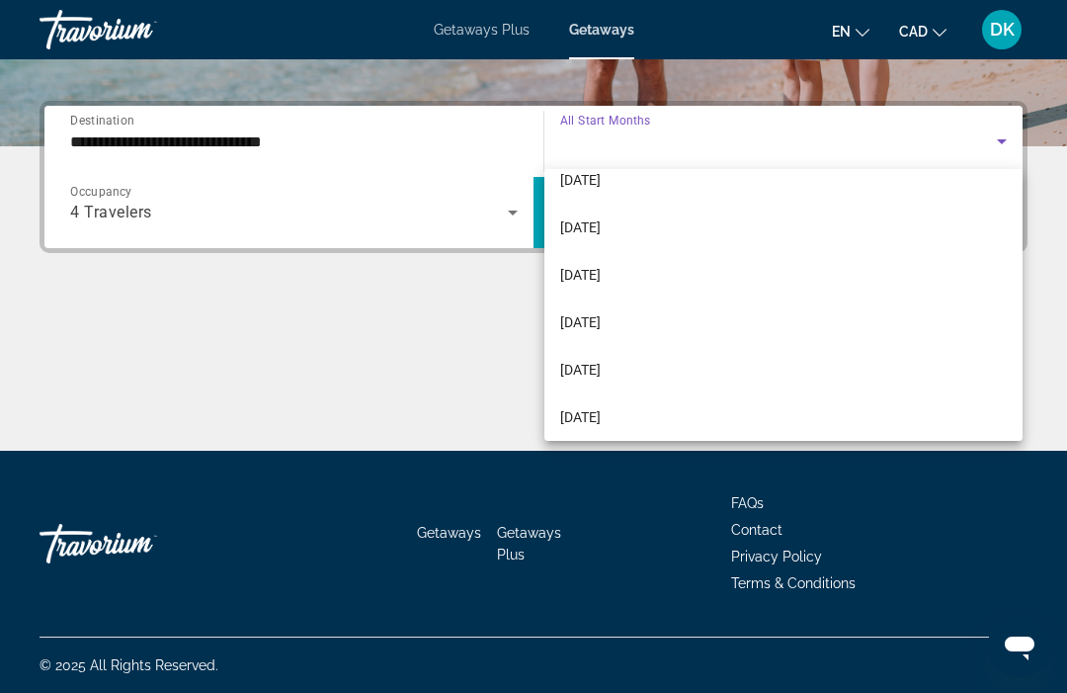
scroll to position [307, 0]
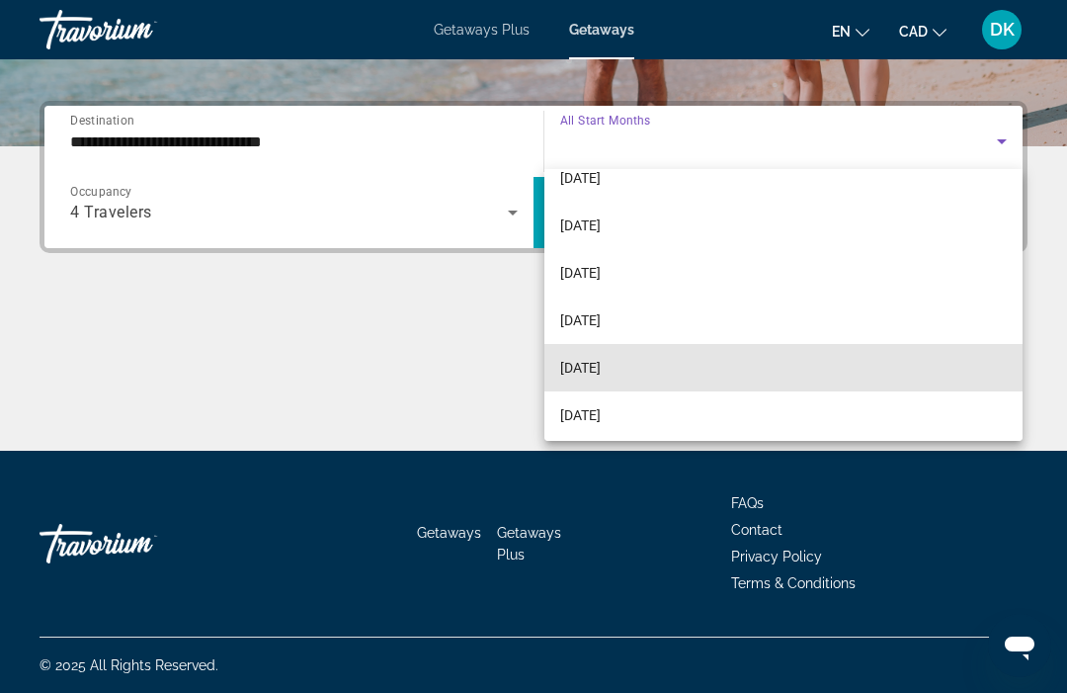
click at [598, 369] on span "[DATE]" at bounding box center [580, 368] width 41 height 24
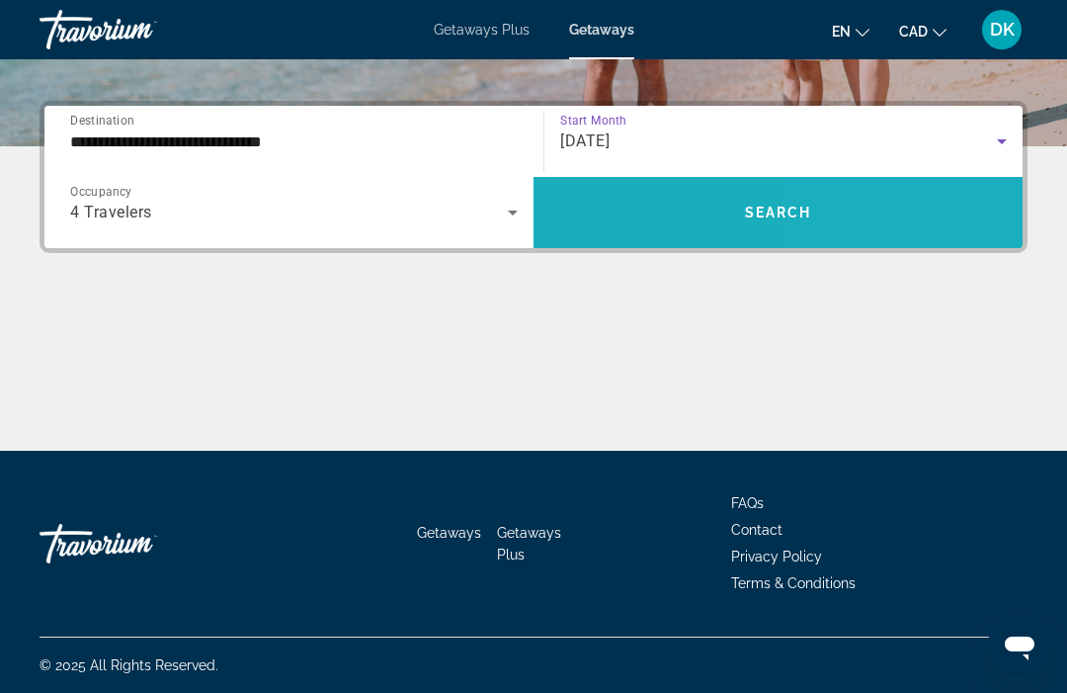
click at [862, 223] on span "Search widget" at bounding box center [778, 212] width 489 height 47
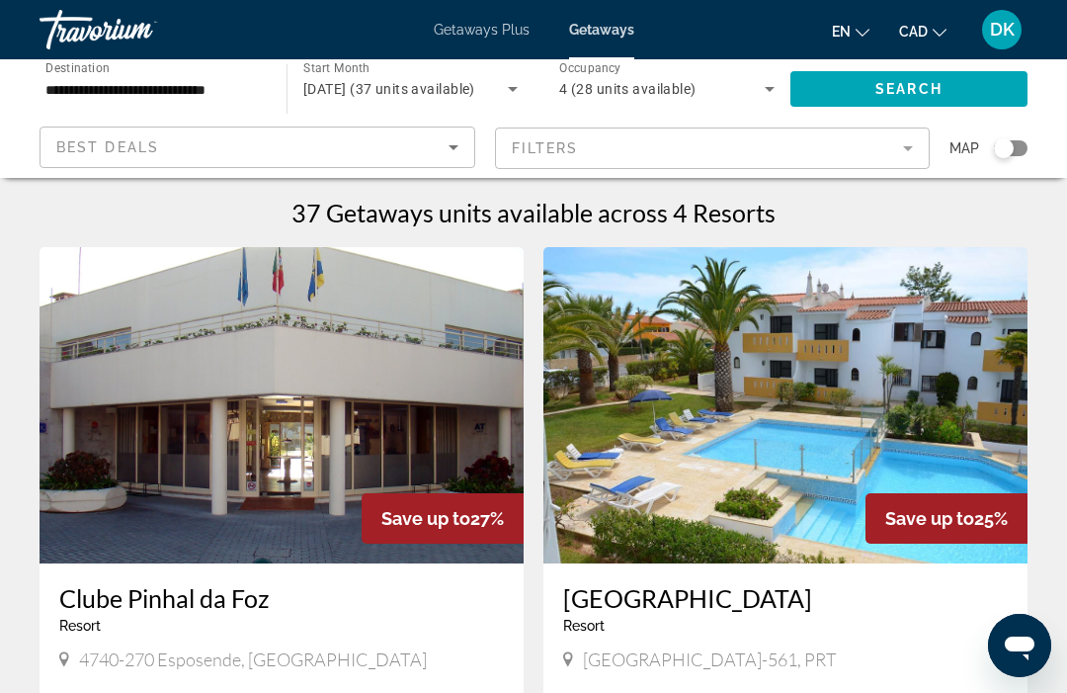
click at [770, 96] on icon "Search widget" at bounding box center [770, 89] width 24 height 24
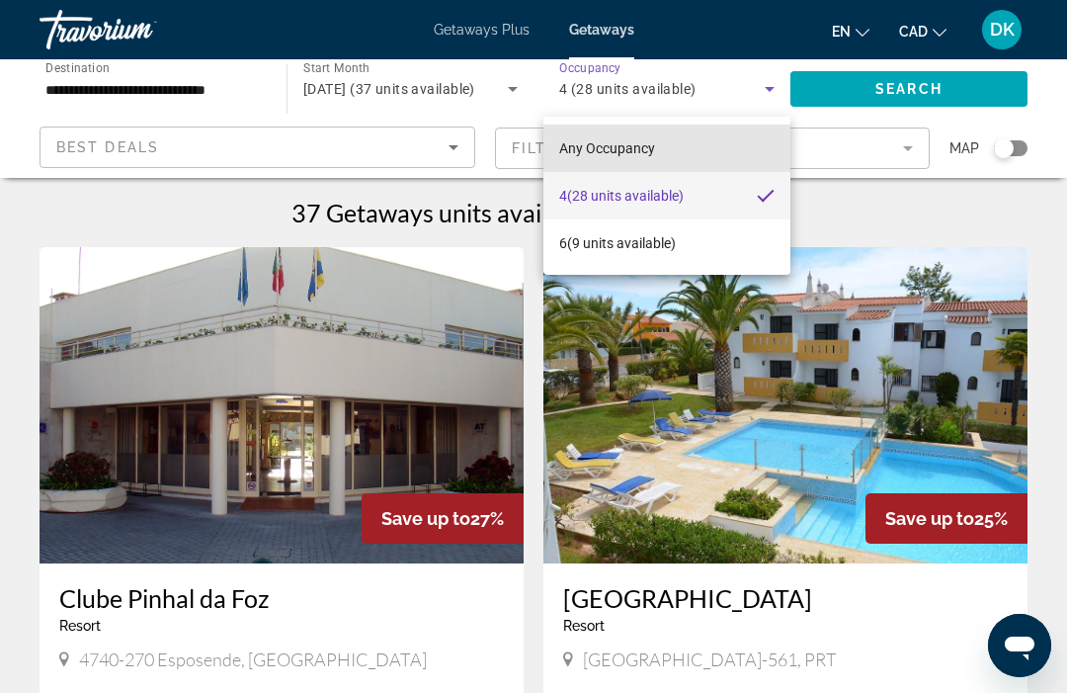
click at [649, 151] on span "Any Occupancy" at bounding box center [607, 148] width 96 height 16
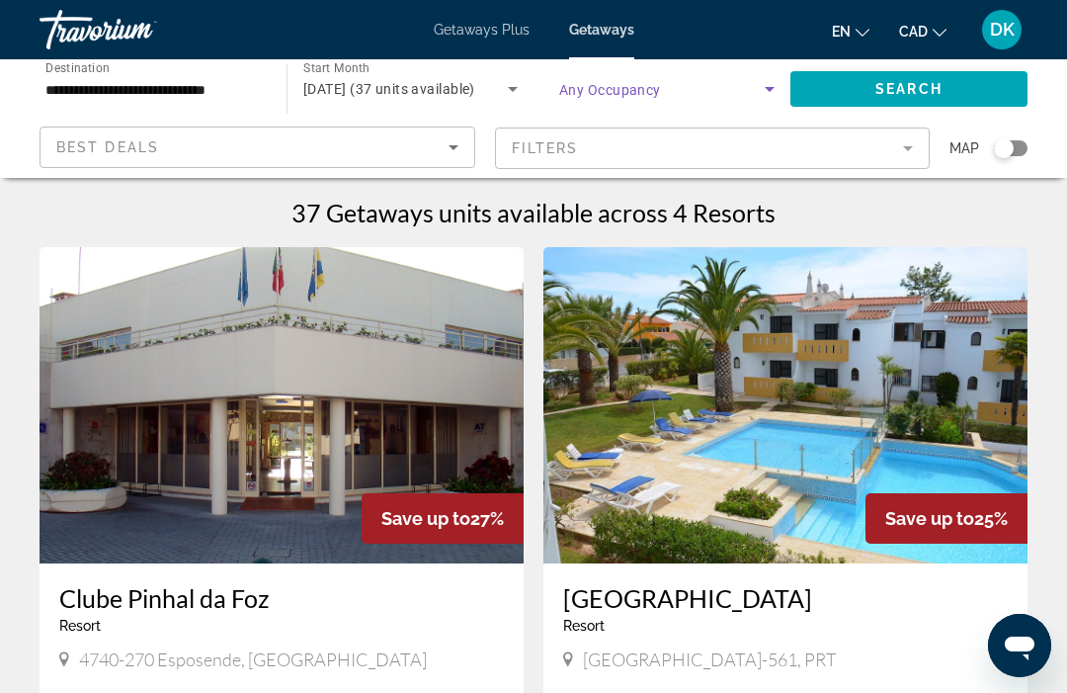
click at [942, 86] on span "Search" at bounding box center [909, 89] width 67 height 16
click at [249, 82] on input "**********" at bounding box center [152, 90] width 215 height 24
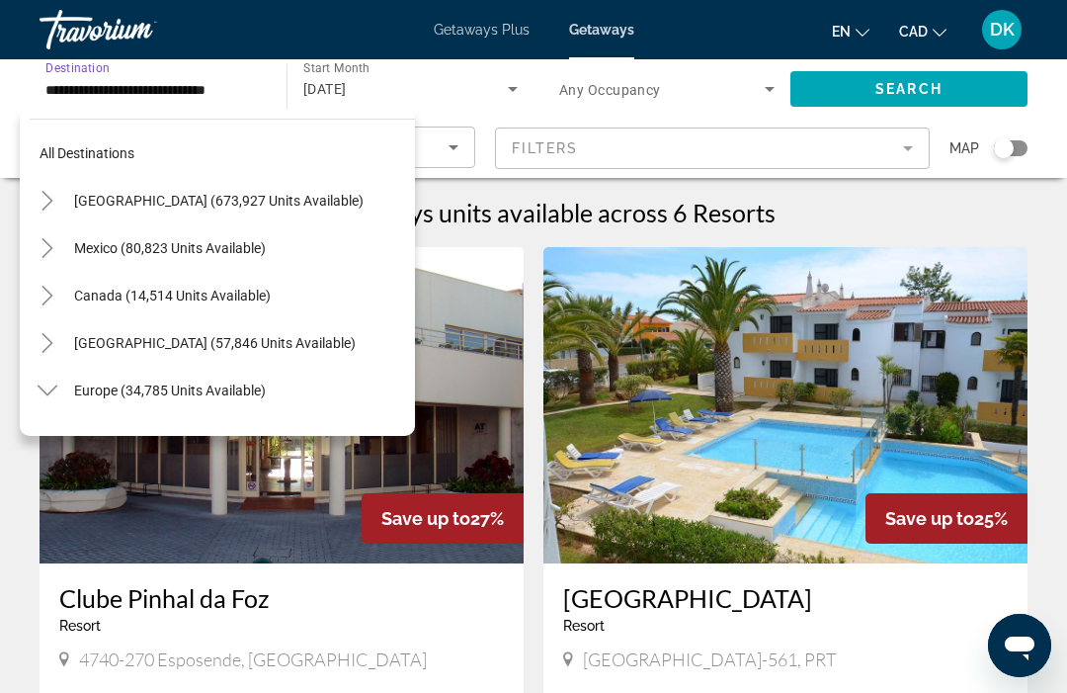
click at [273, 197] on span "[GEOGRAPHIC_DATA] (673,927 units available)" at bounding box center [219, 201] width 290 height 16
type input "**********"
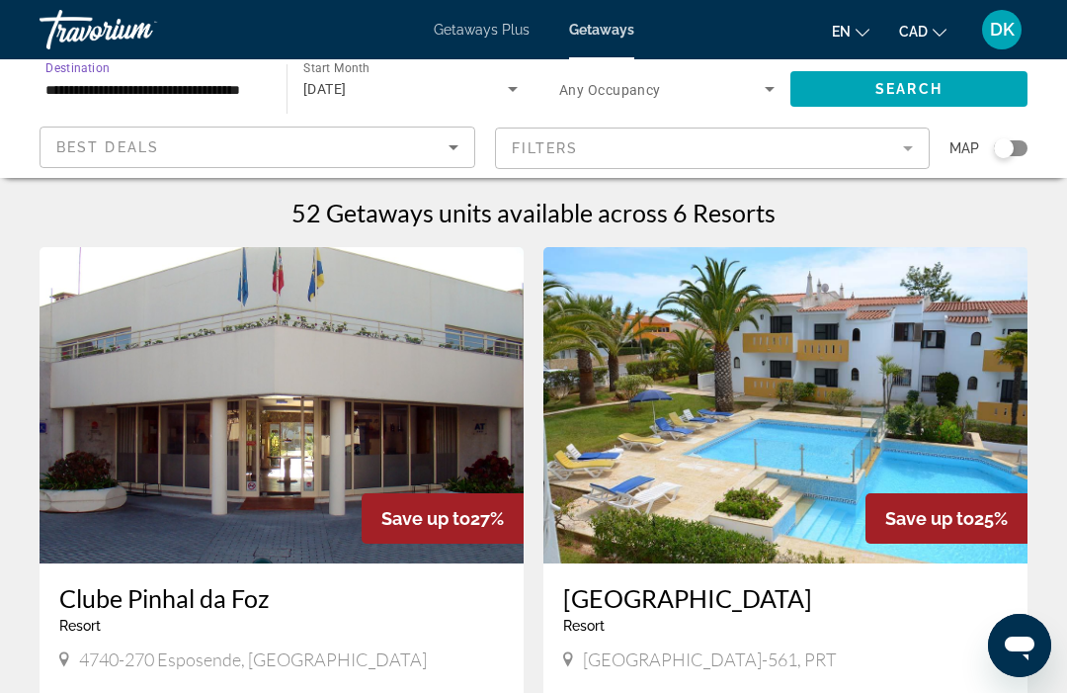
click at [952, 89] on span "Search widget" at bounding box center [909, 88] width 237 height 47
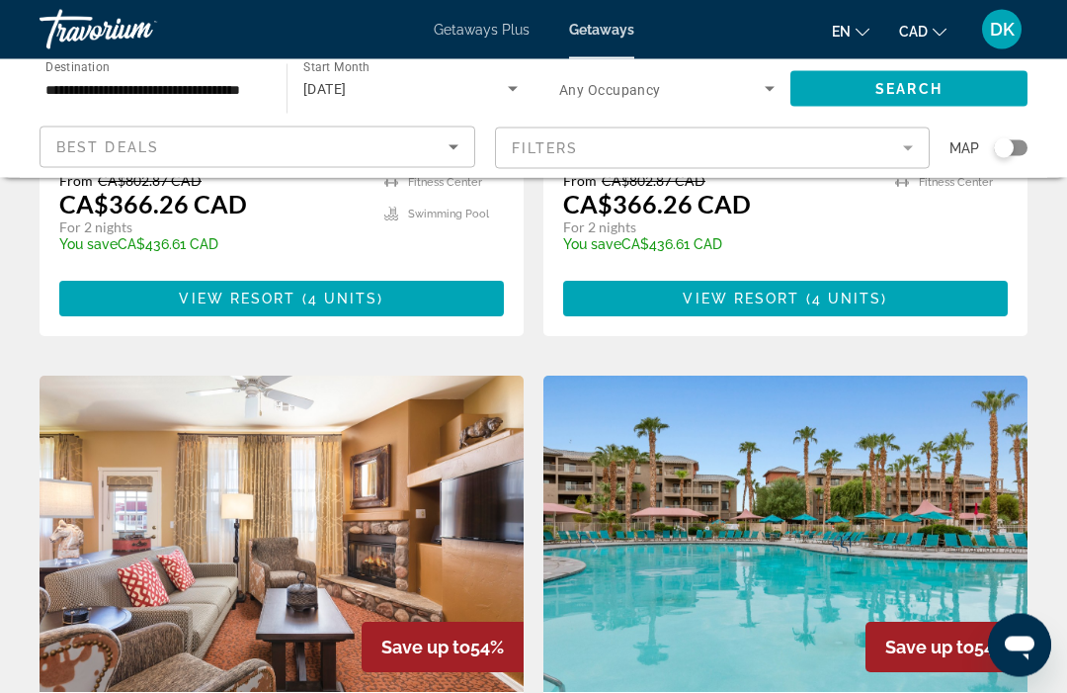
scroll to position [1911, 0]
